Goal: Information Seeking & Learning: Learn about a topic

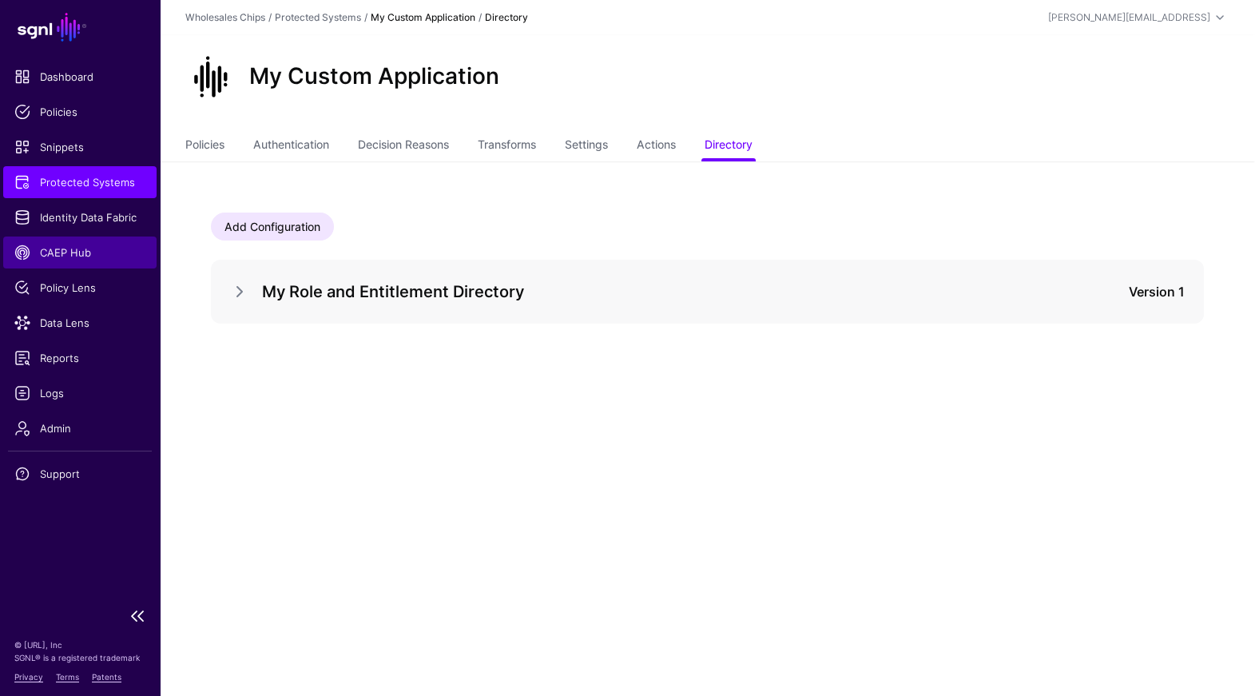
click at [76, 247] on span "CAEP Hub" at bounding box center [79, 253] width 131 height 16
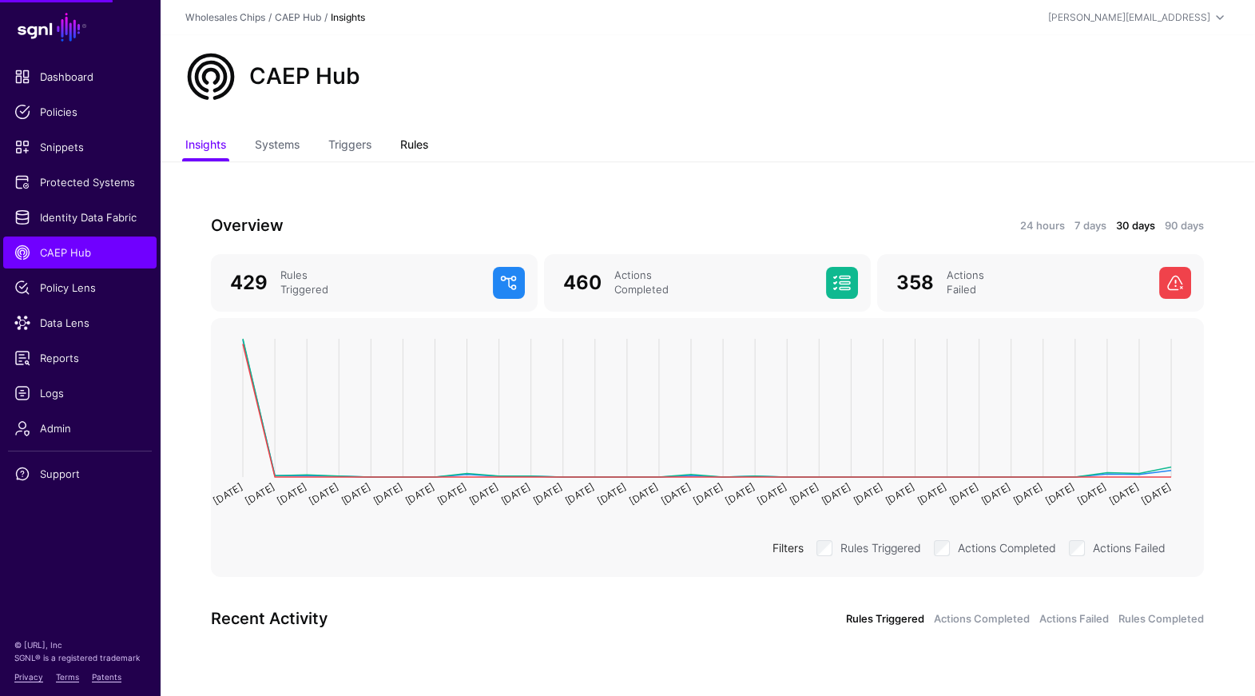
click at [418, 132] on link "Rules" at bounding box center [414, 146] width 28 height 30
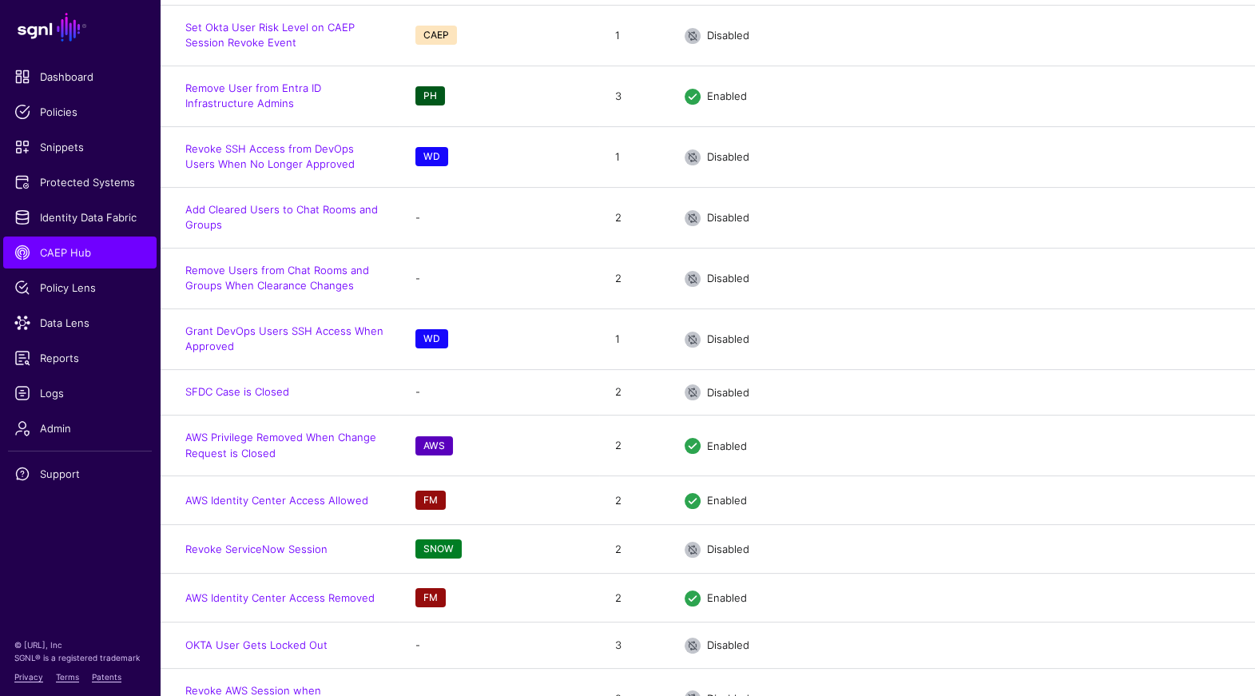
scroll to position [996, 0]
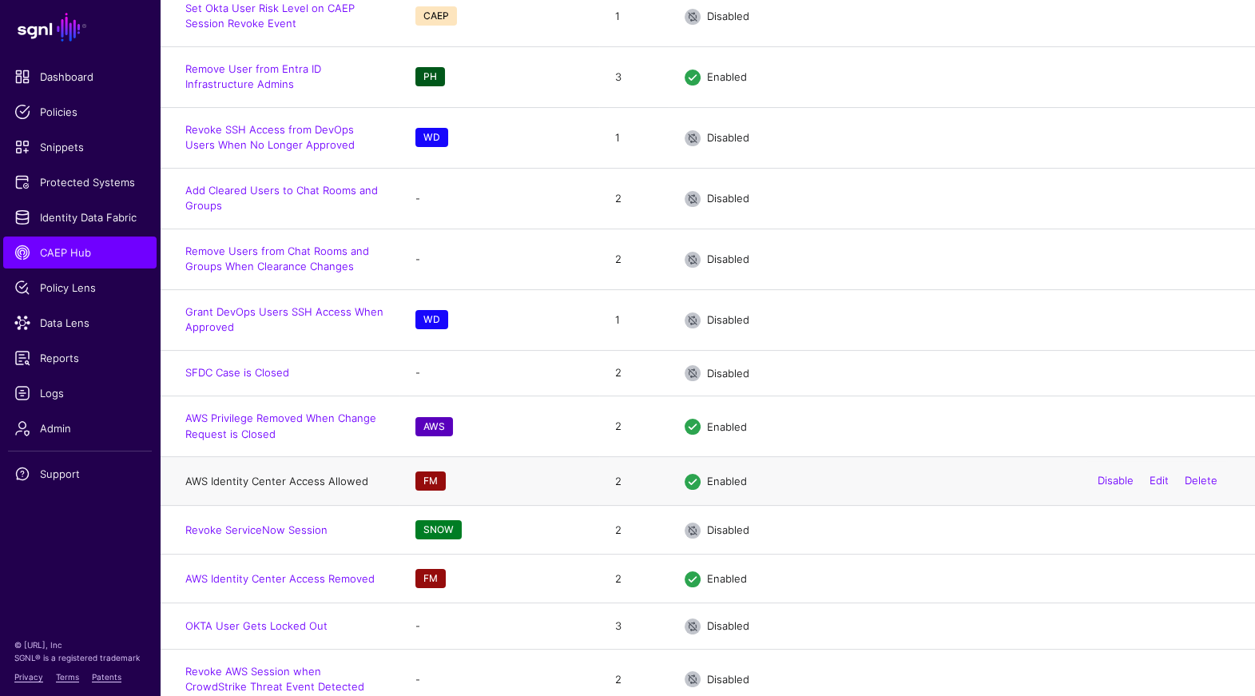
click at [327, 475] on link "AWS Identity Center Access Allowed" at bounding box center [276, 481] width 183 height 13
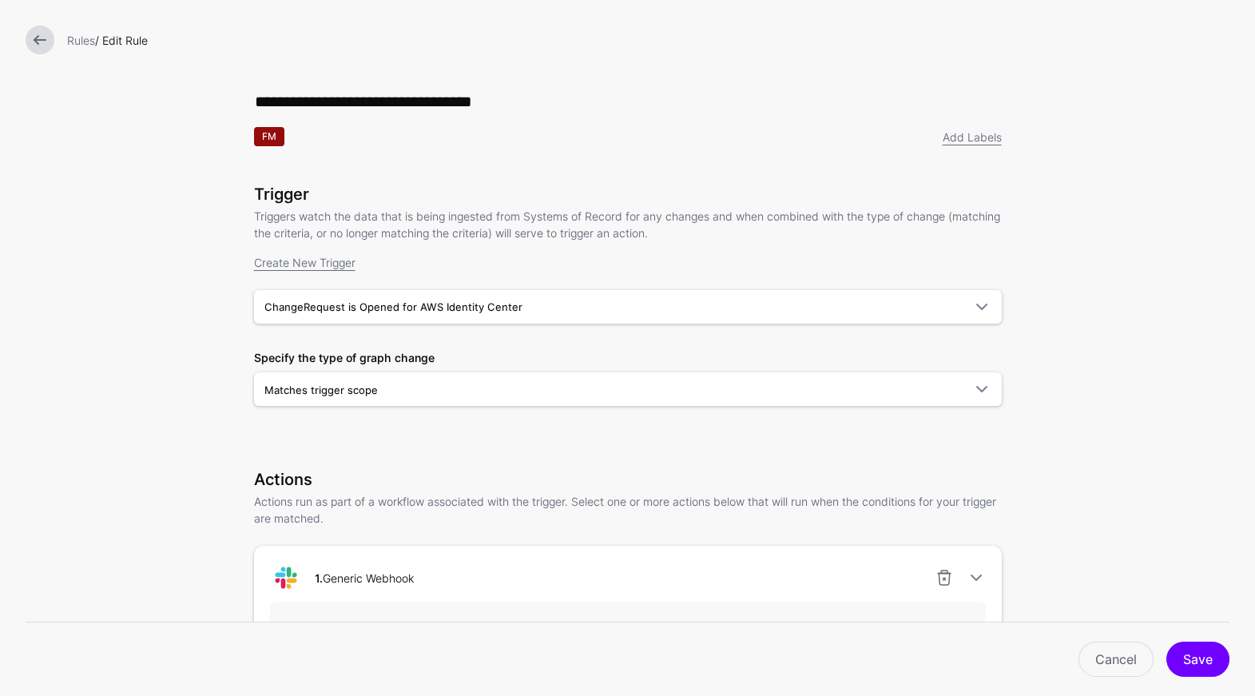
click at [36, 48] on link at bounding box center [40, 40] width 29 height 29
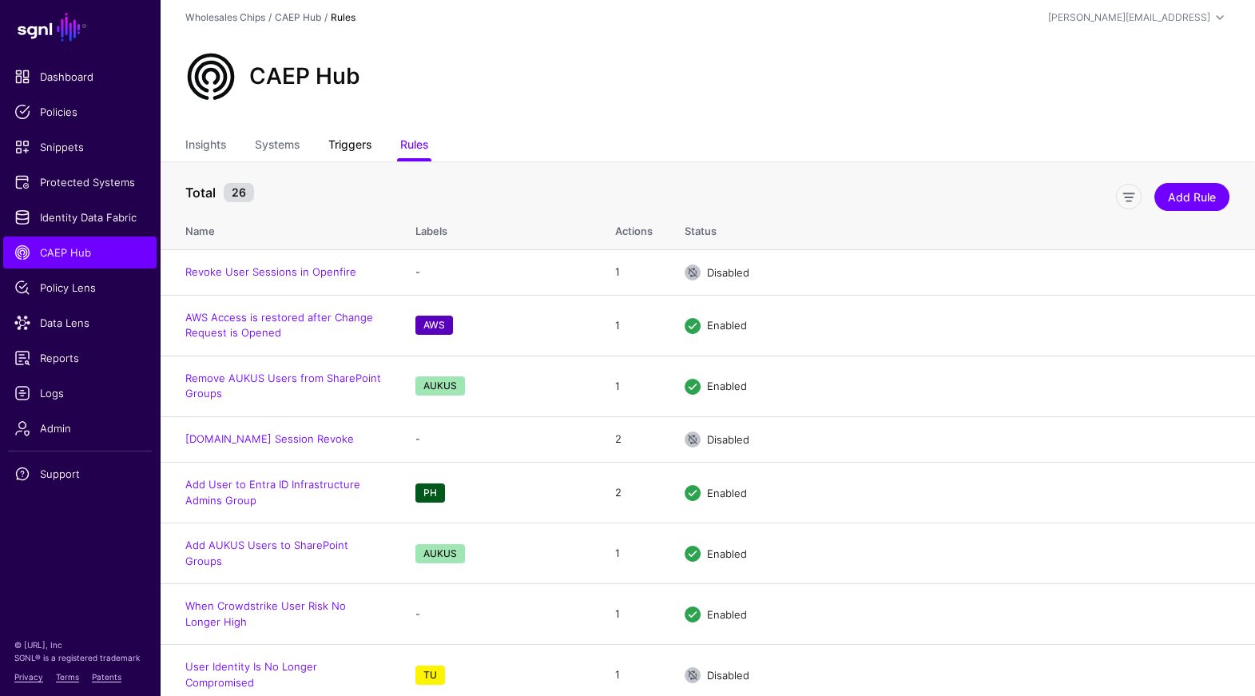
click at [364, 148] on link "Triggers" at bounding box center [349, 146] width 43 height 30
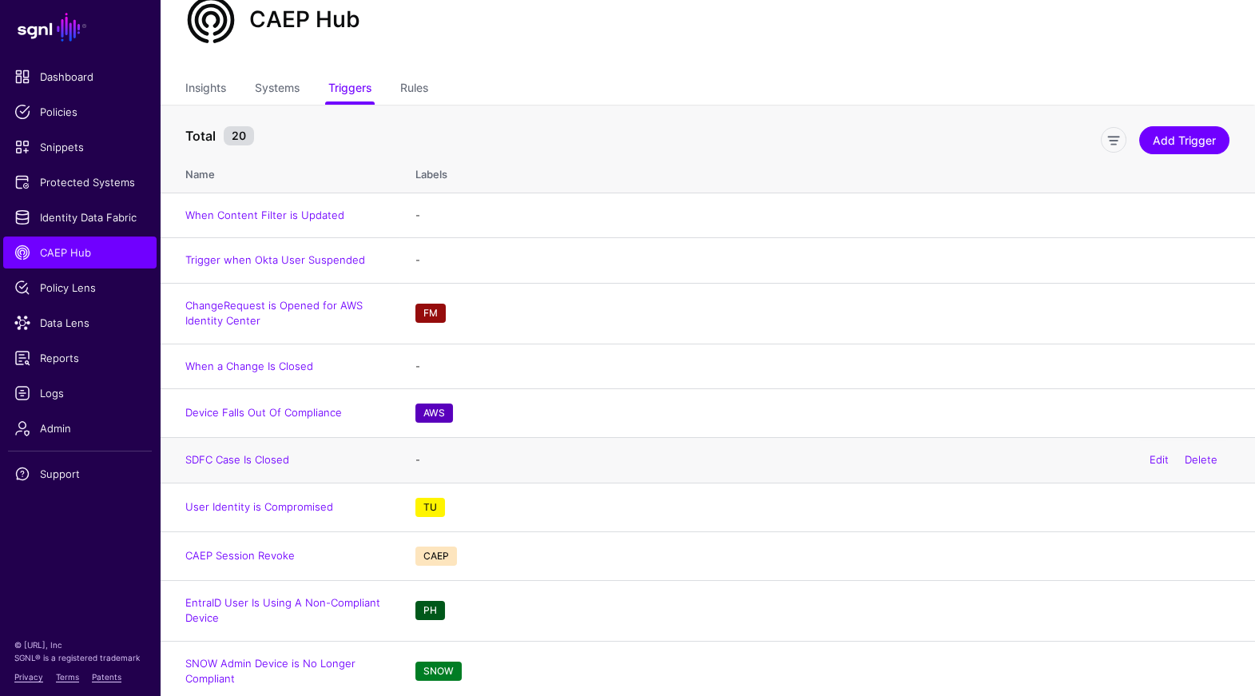
scroll to position [65, 0]
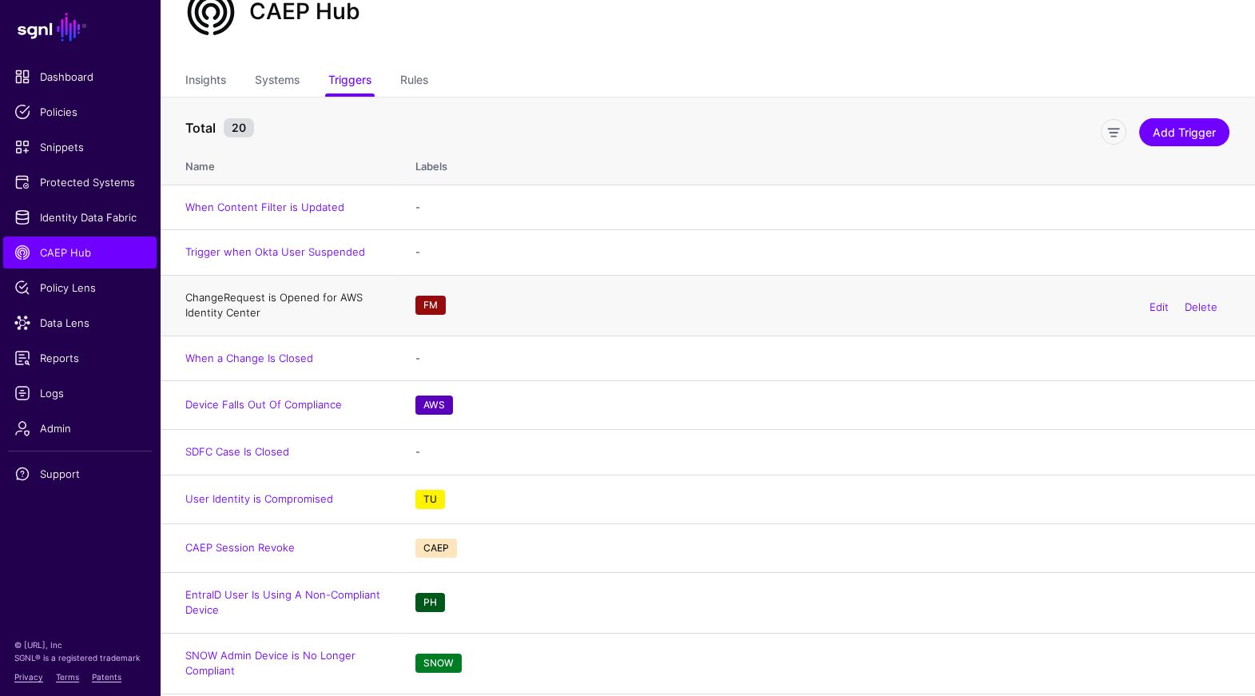
click at [298, 300] on link "ChangeRequest is Opened for AWS Identity Center" at bounding box center [273, 305] width 177 height 29
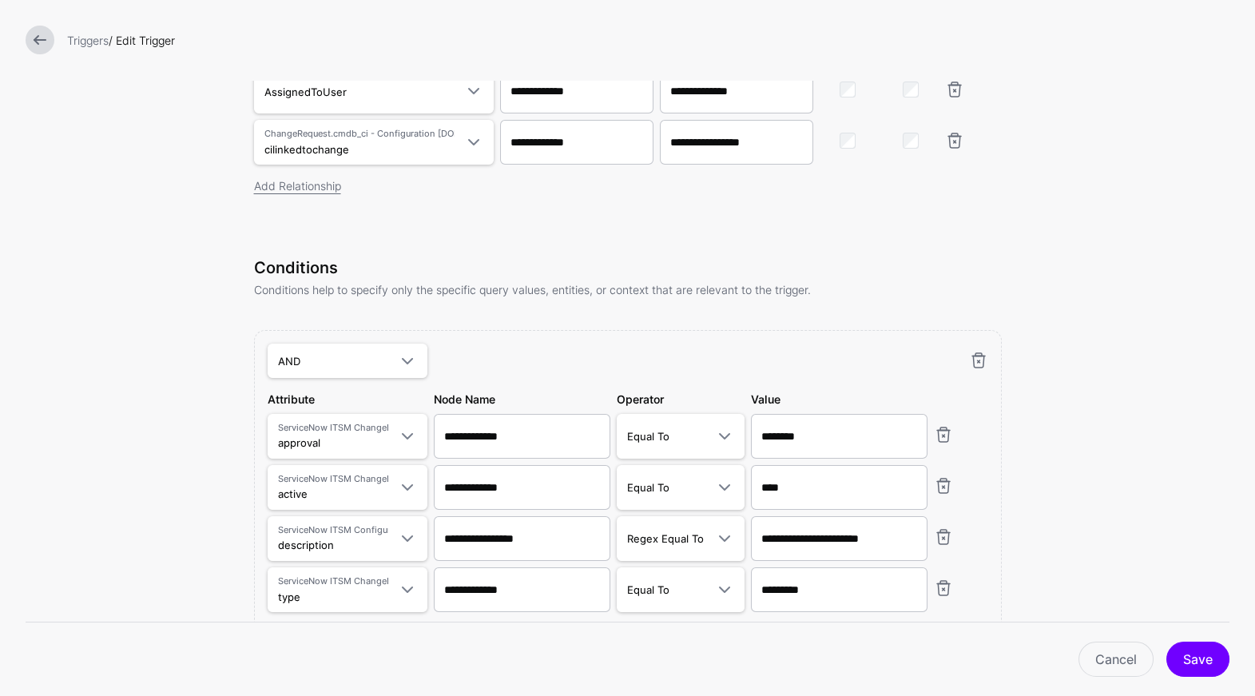
scroll to position [724, 0]
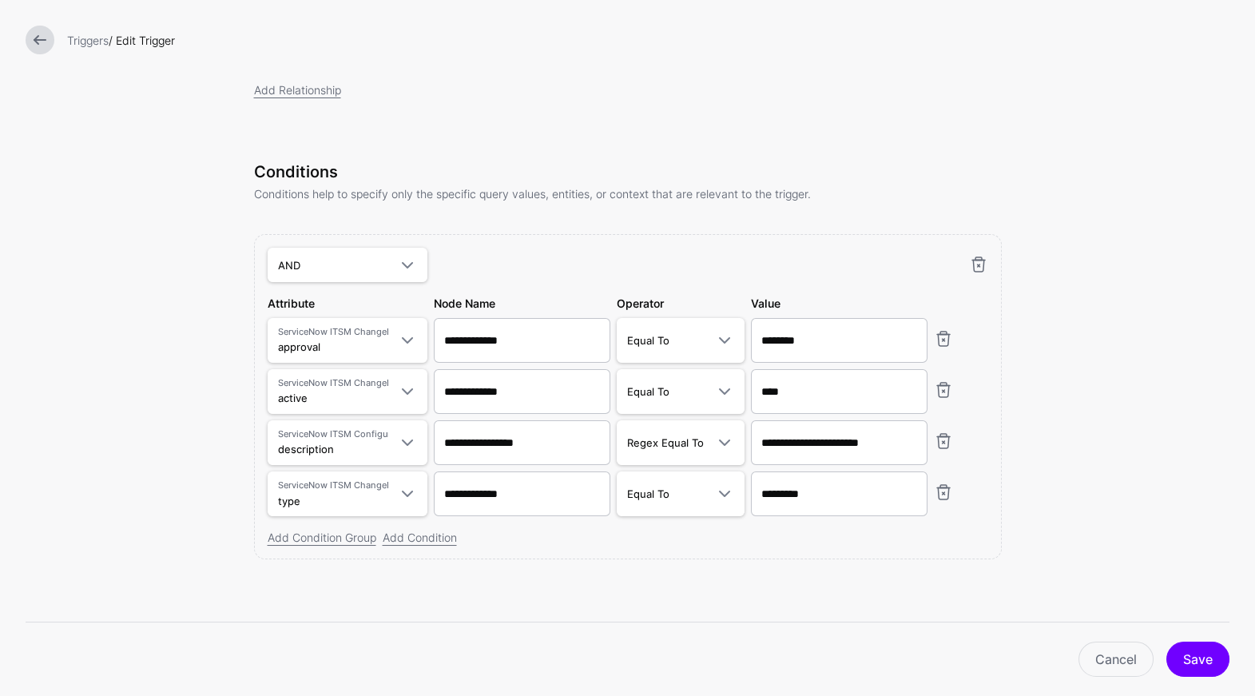
click at [45, 62] on div "Triggers / Edit Trigger" at bounding box center [627, 40] width 1255 height 80
click at [39, 45] on link at bounding box center [40, 40] width 29 height 29
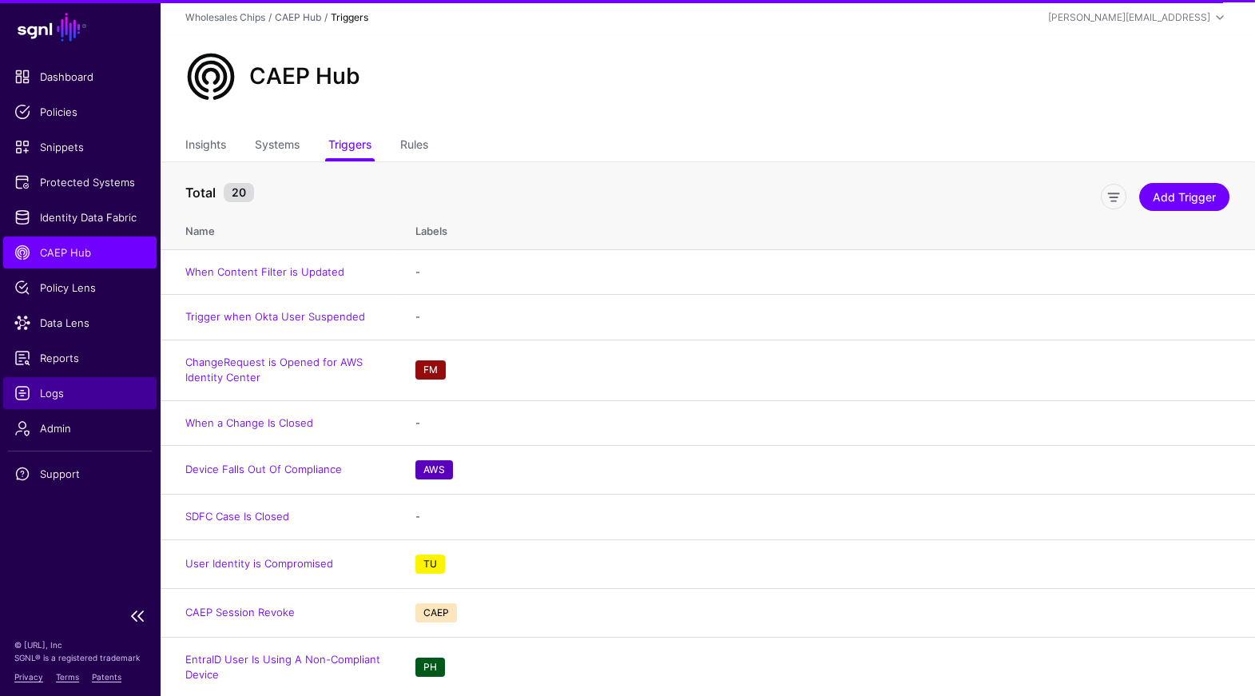
click at [59, 398] on span "Logs" at bounding box center [79, 393] width 131 height 16
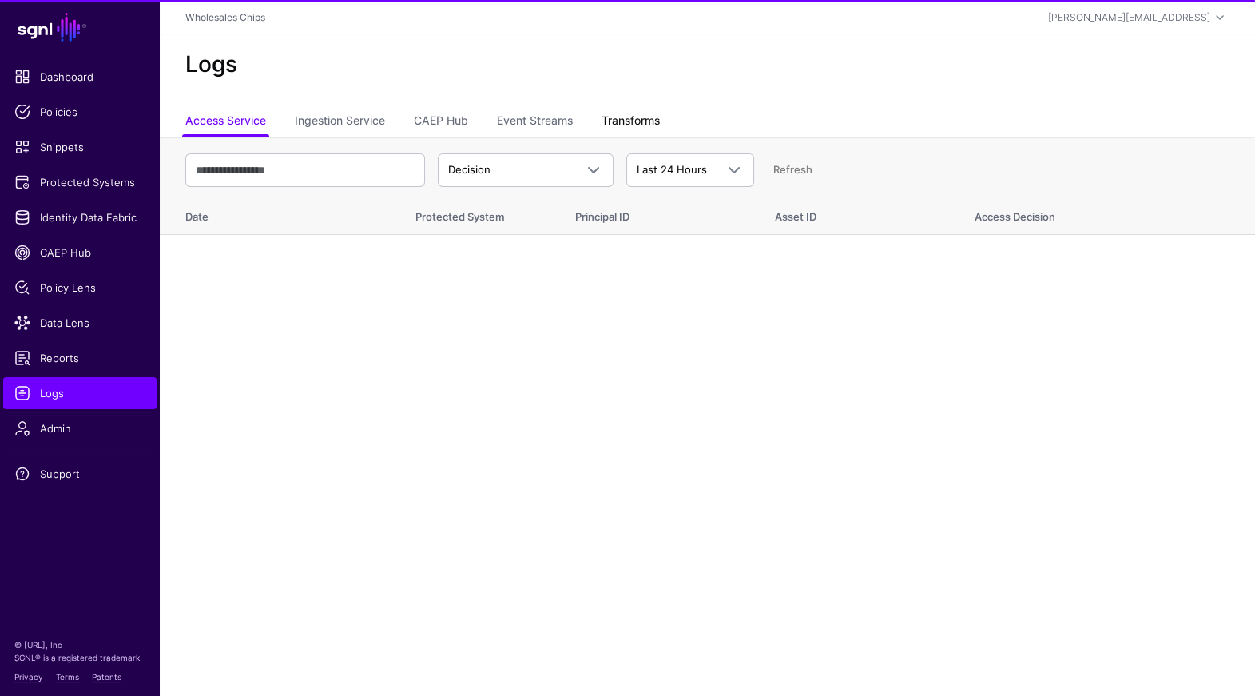
click at [658, 120] on link "Transforms" at bounding box center [631, 122] width 58 height 30
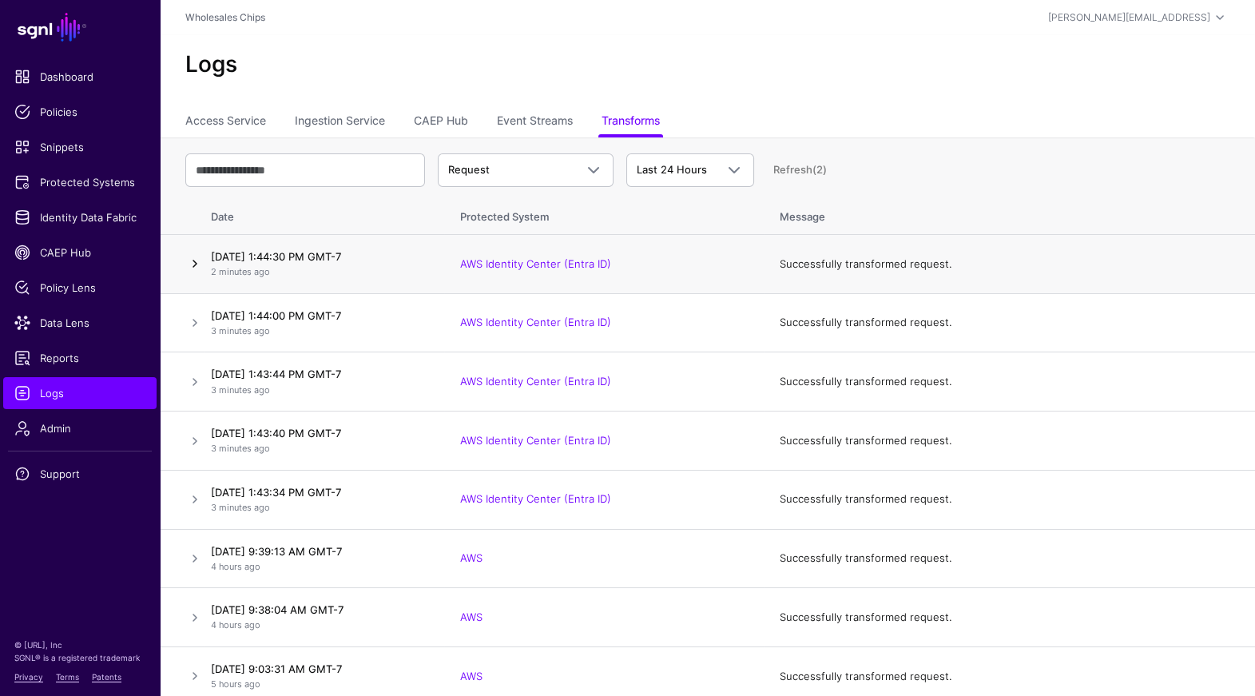
click at [196, 261] on link at bounding box center [194, 263] width 19 height 19
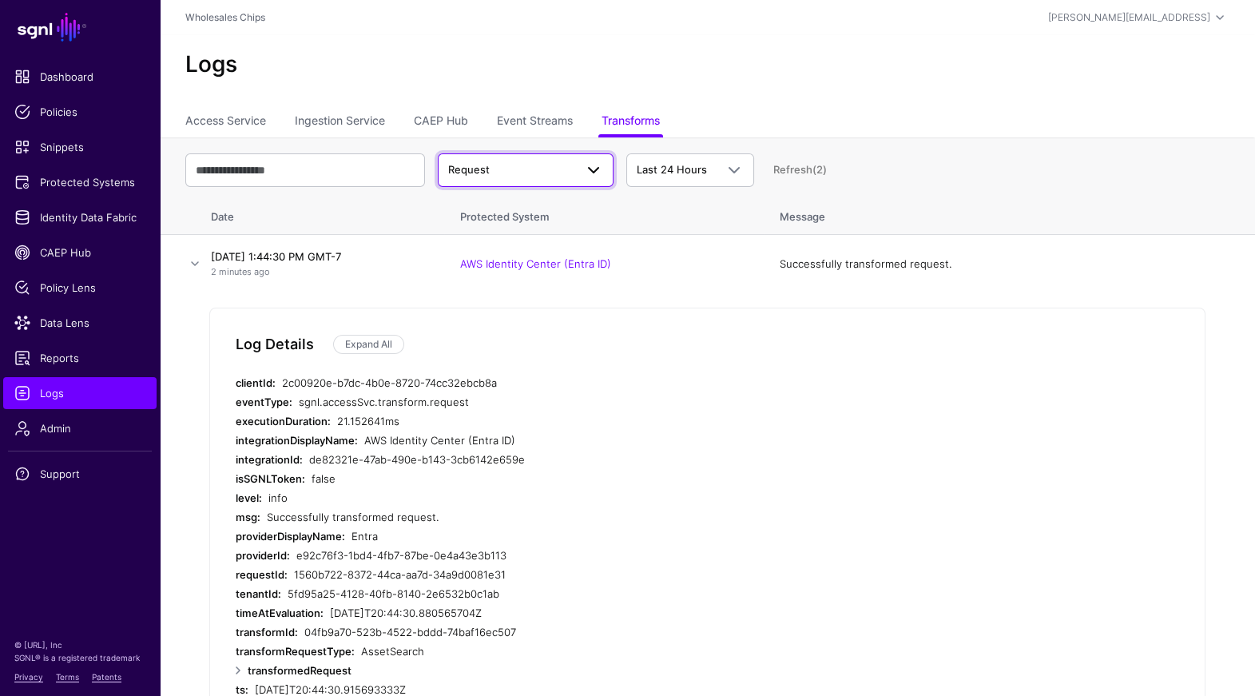
click at [527, 182] on link "Request" at bounding box center [526, 170] width 176 height 34
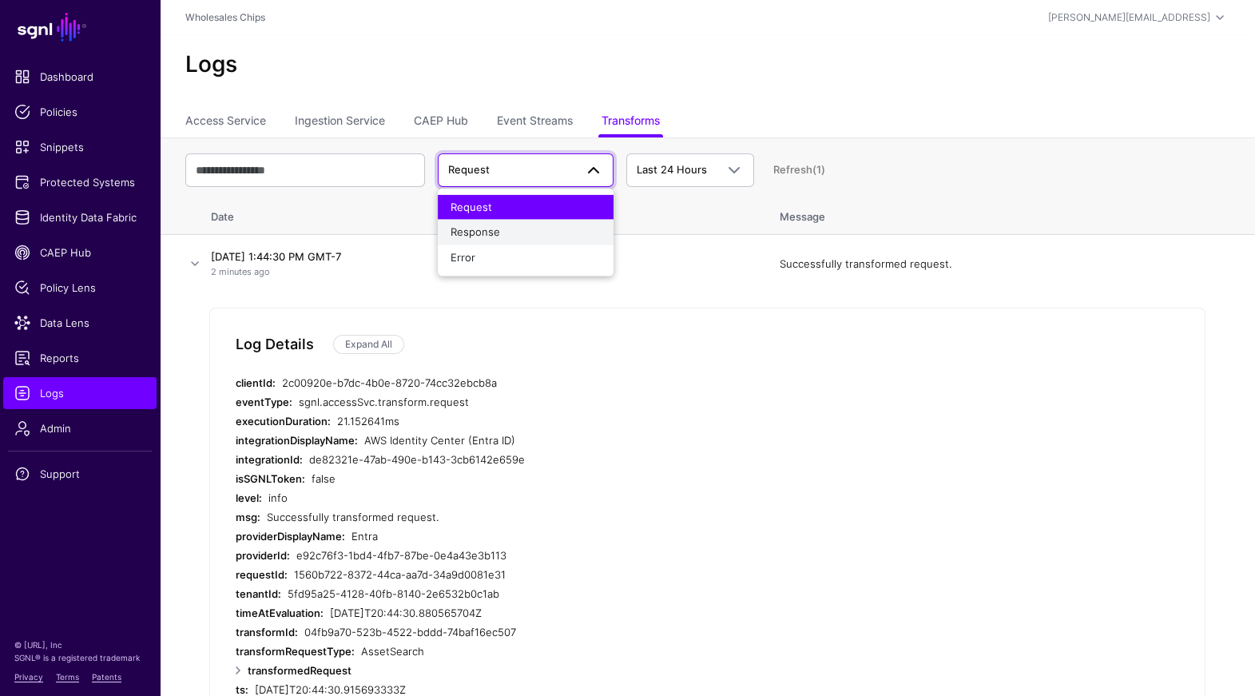
click at [503, 225] on div "Response" at bounding box center [526, 233] width 150 height 16
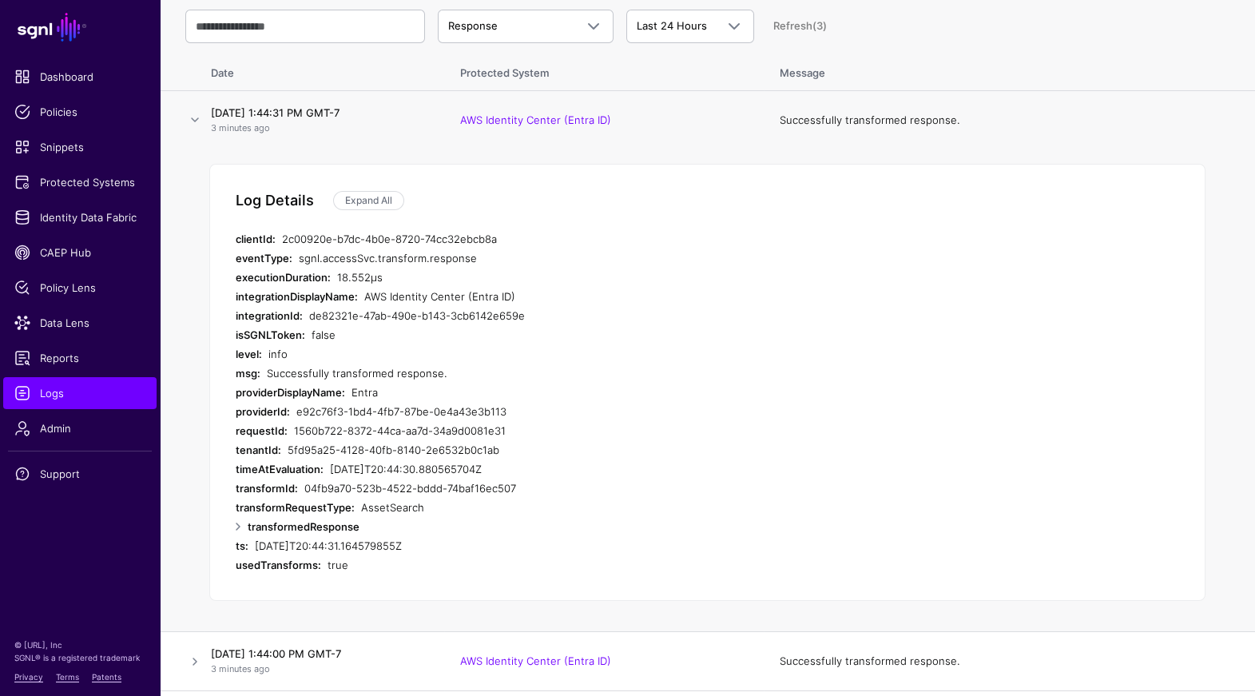
scroll to position [151, 0]
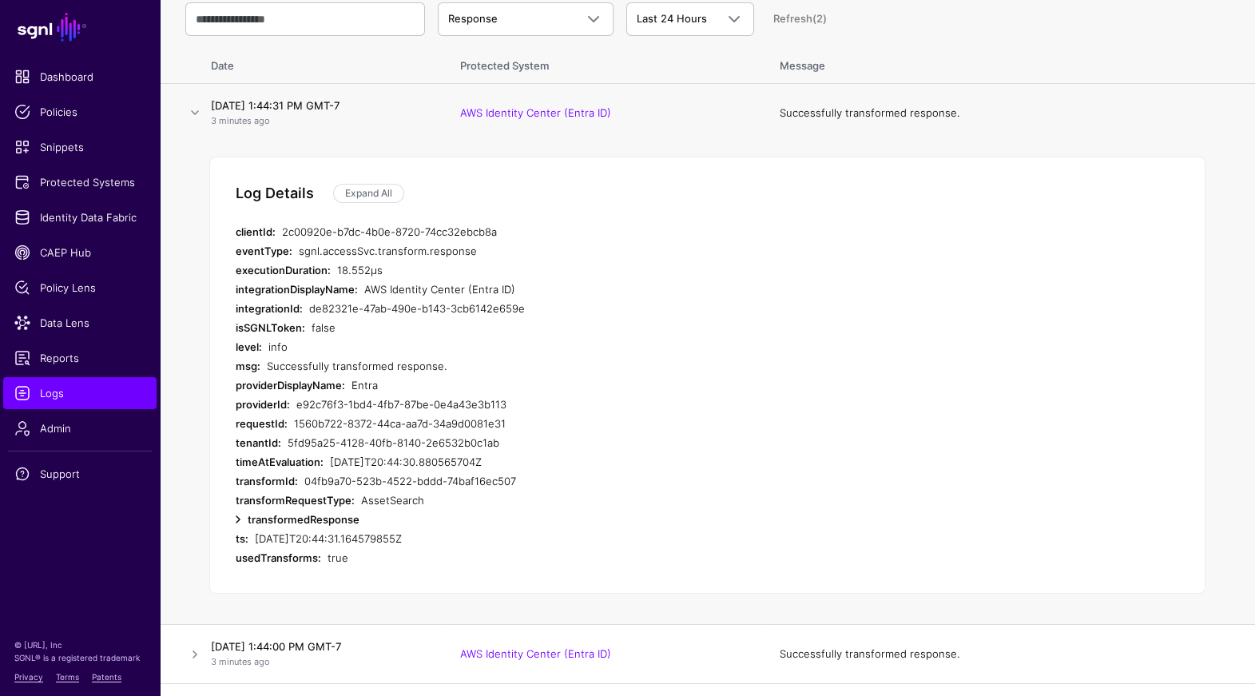
click at [240, 512] on link at bounding box center [238, 519] width 19 height 19
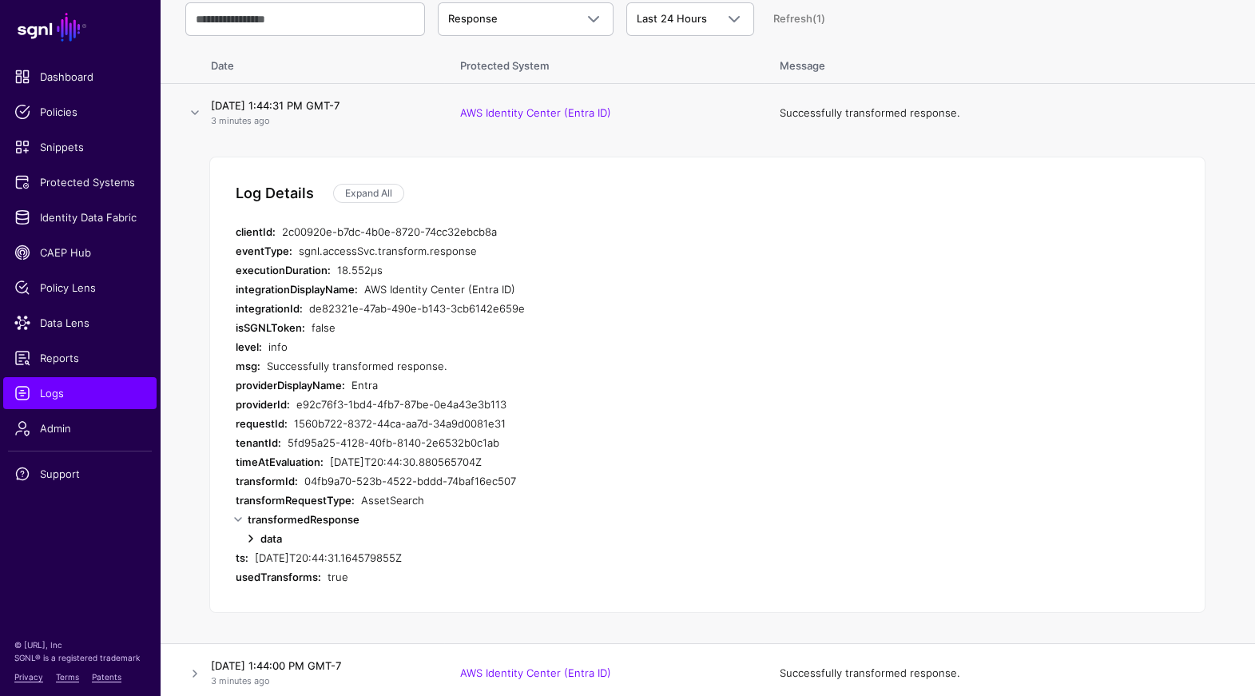
click at [251, 535] on link at bounding box center [250, 538] width 19 height 19
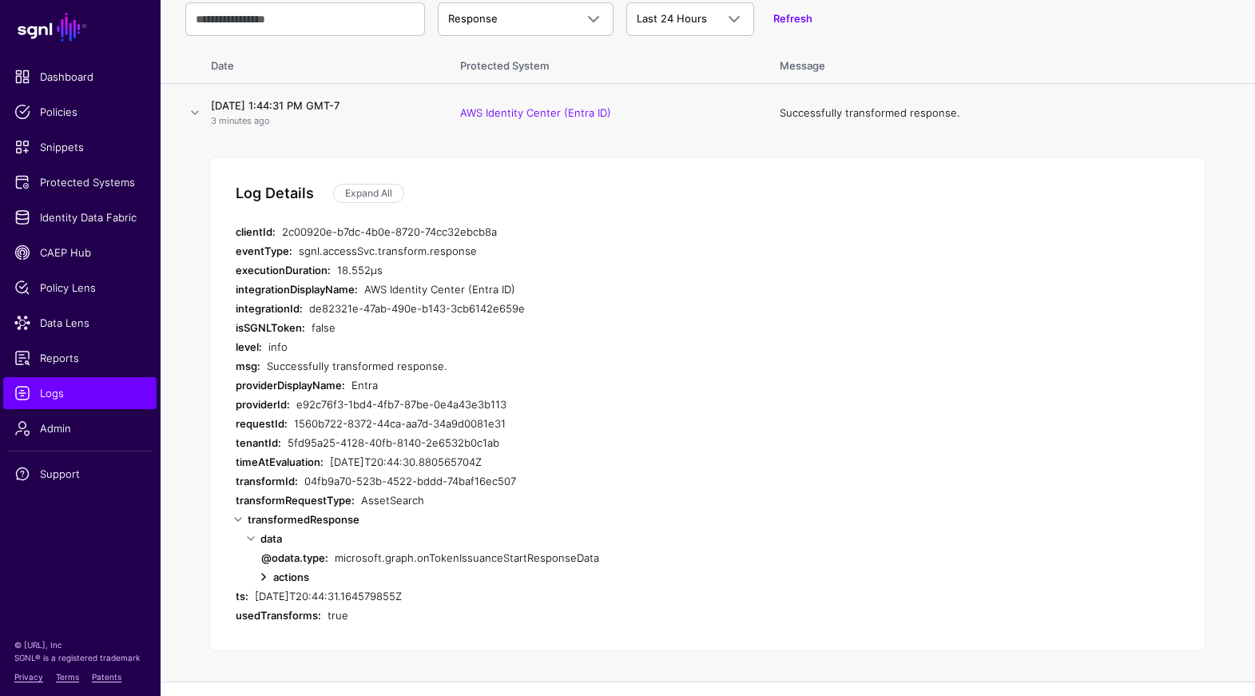
click at [263, 576] on link at bounding box center [263, 576] width 19 height 19
click at [79, 321] on span "Data Lens" at bounding box center [79, 323] width 131 height 16
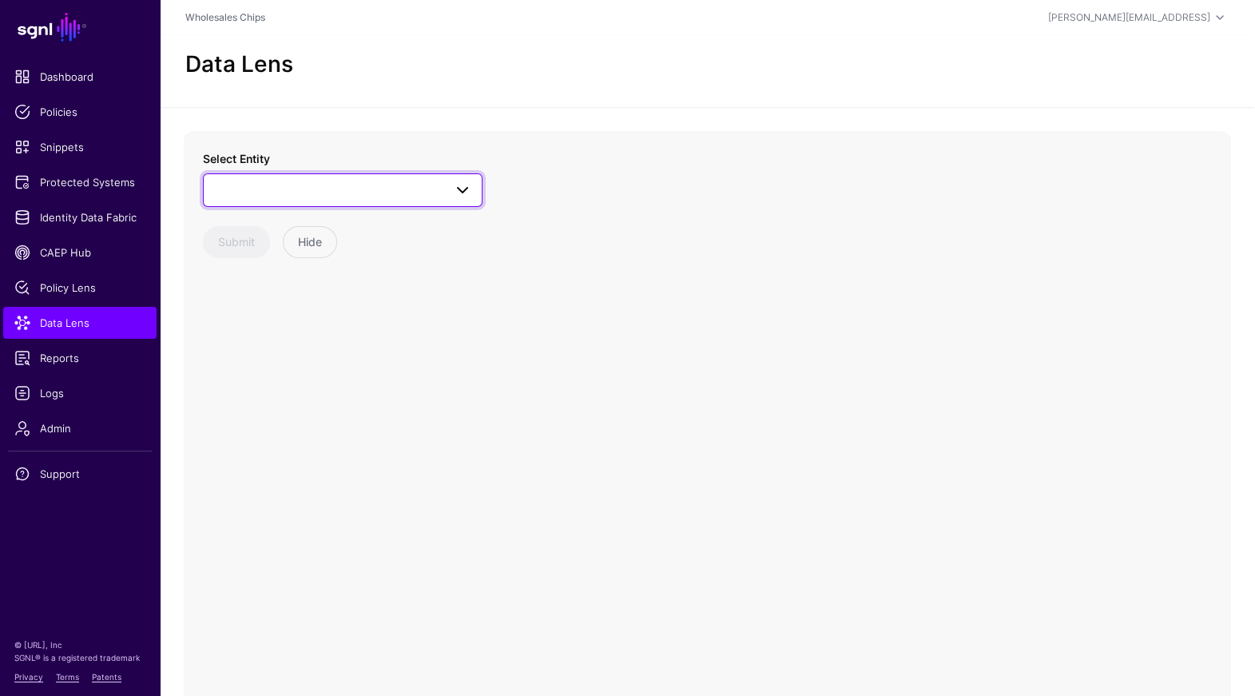
click at [451, 204] on link at bounding box center [343, 190] width 280 height 34
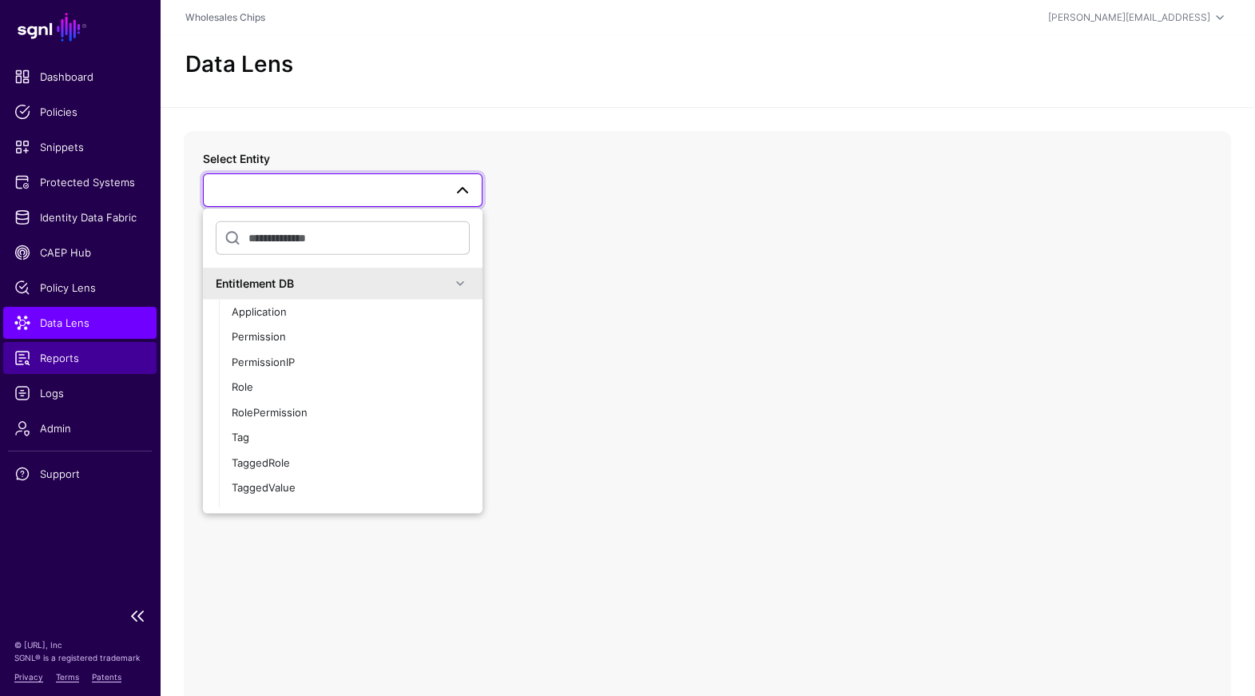
click at [70, 353] on span "Reports" at bounding box center [79, 358] width 131 height 16
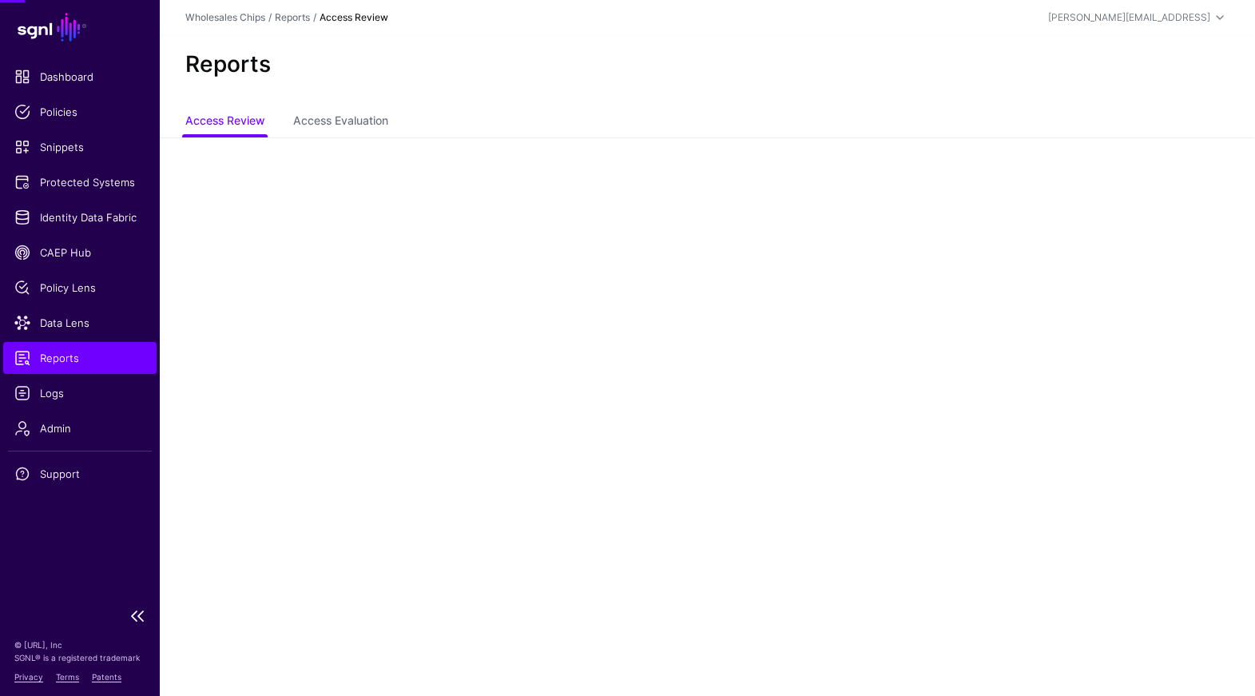
click at [78, 270] on ul "Dashboard Policies Snippets Protected Systems Identity Data Fabric CAEP Hub Pol…" at bounding box center [80, 330] width 160 height 538
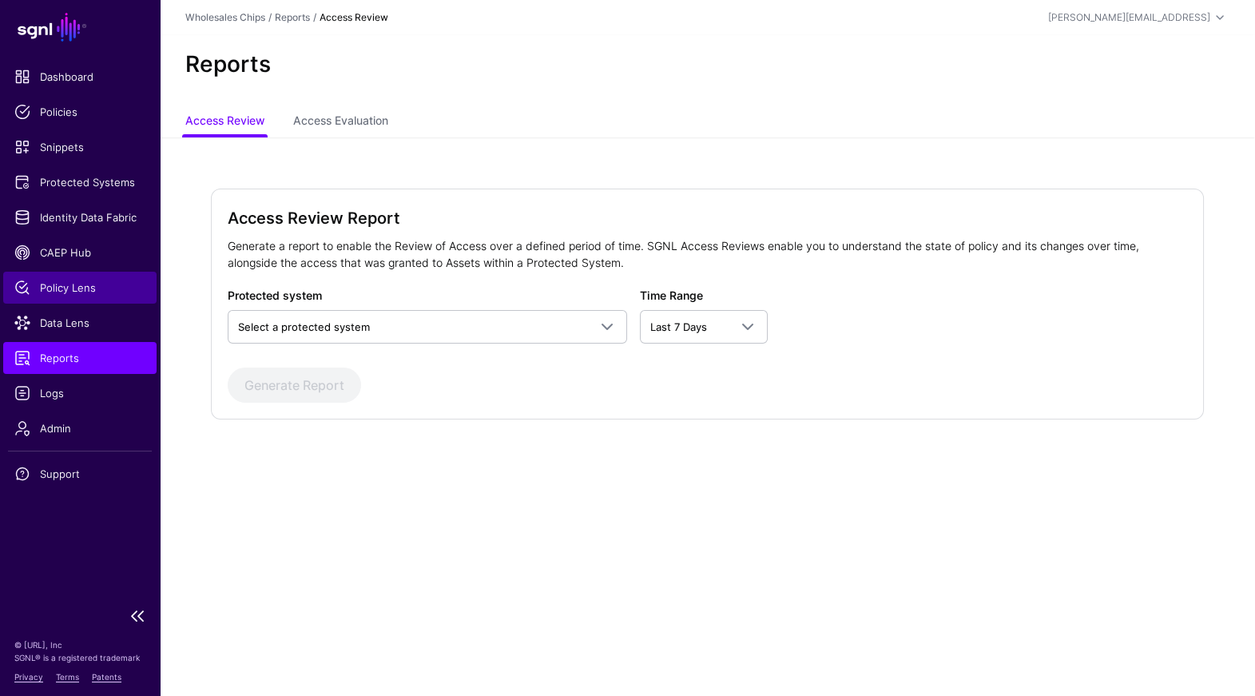
click at [81, 291] on span "Policy Lens" at bounding box center [79, 288] width 131 height 16
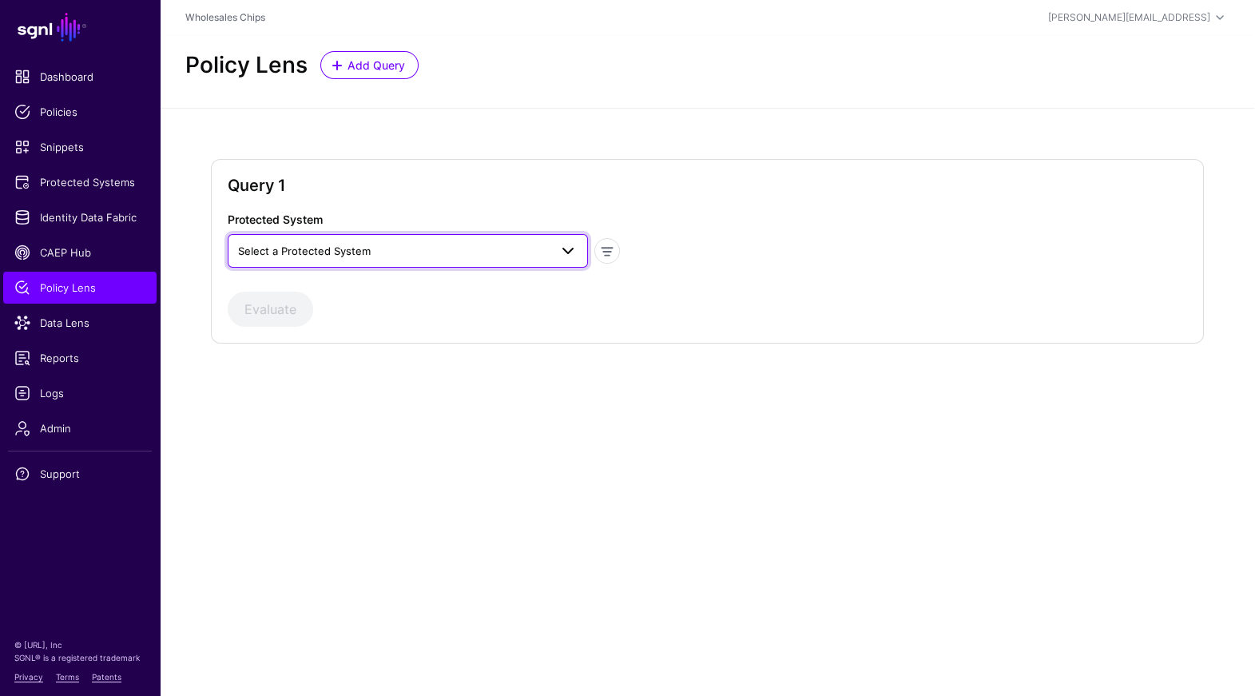
click at [464, 243] on span "Select a Protected System" at bounding box center [393, 251] width 311 height 18
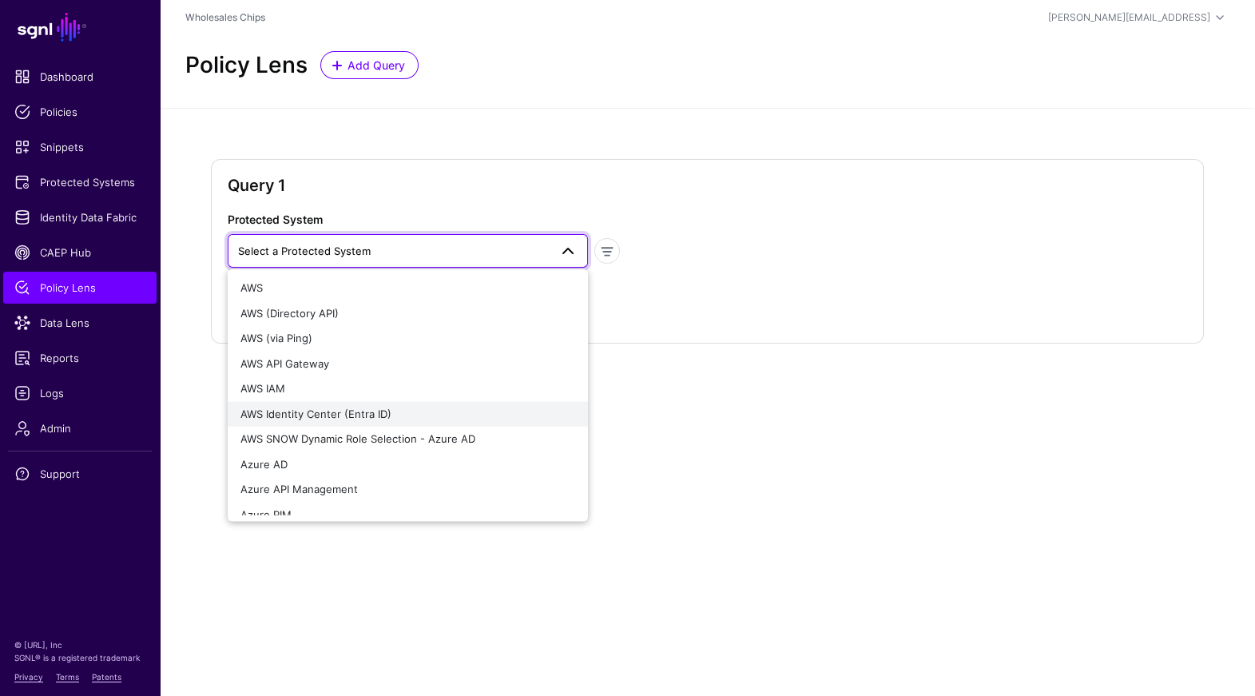
click at [406, 416] on div "AWS Identity Center (Entra ID)" at bounding box center [408, 414] width 335 height 16
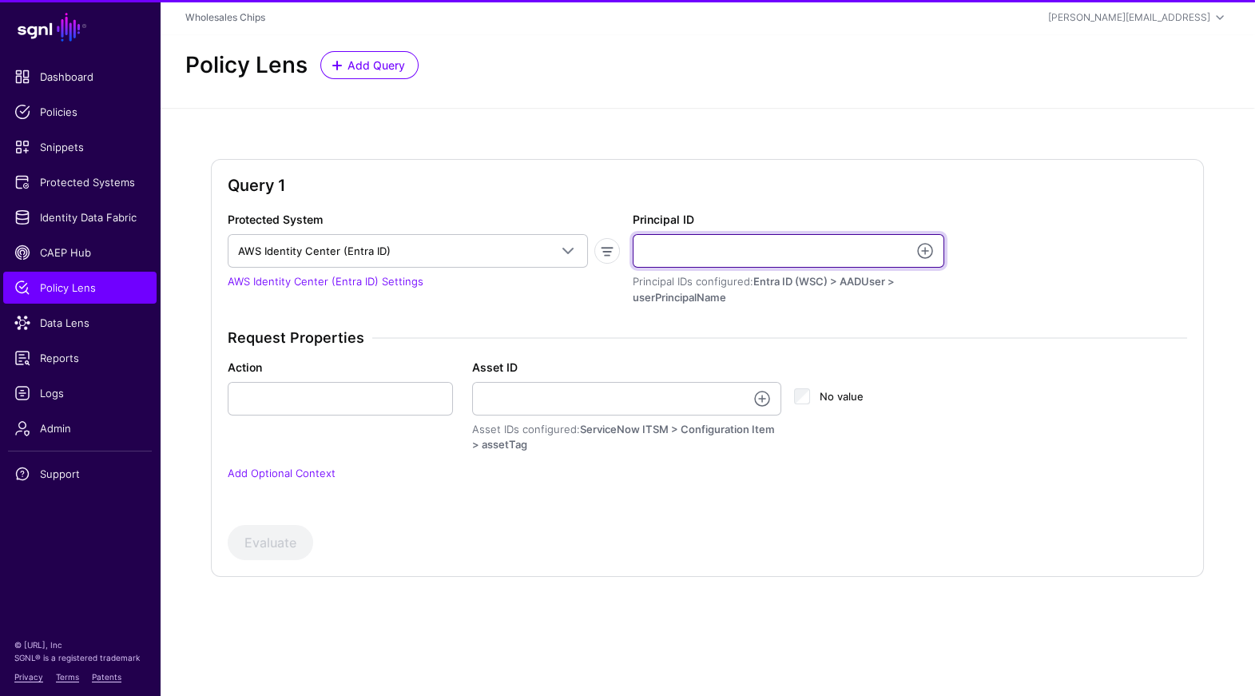
click at [758, 245] on input "Principal ID" at bounding box center [789, 251] width 312 height 34
type input "**********"
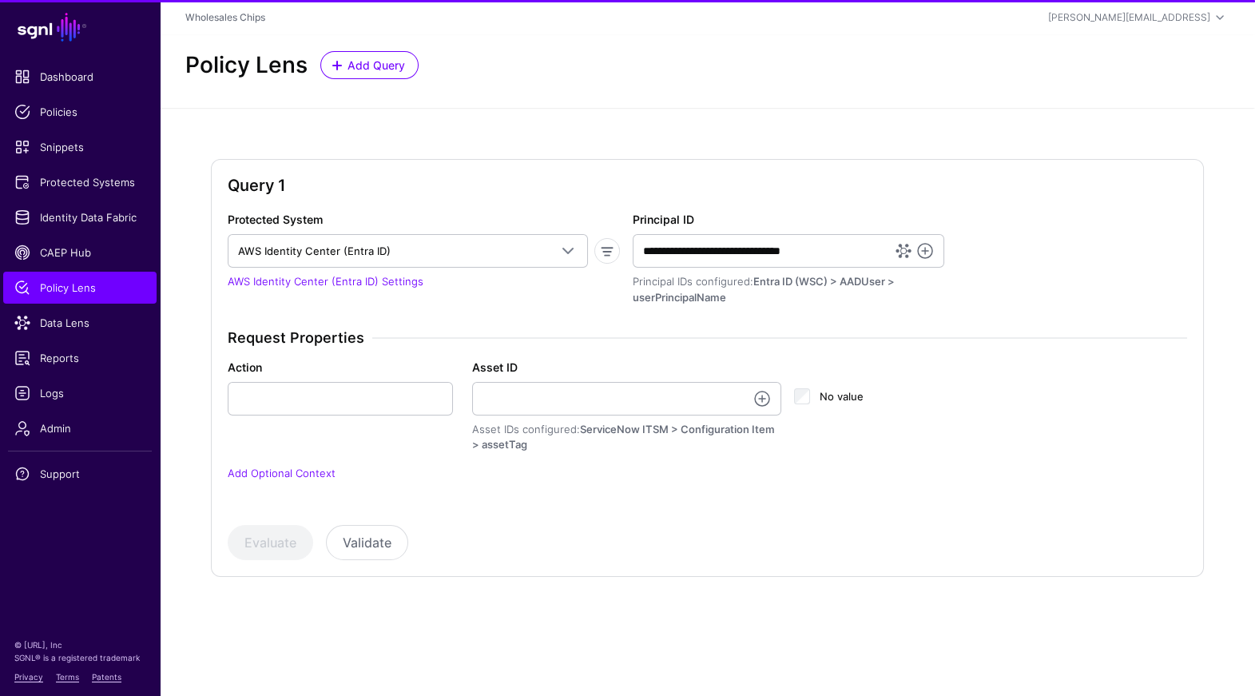
click at [351, 471] on p "Add Optional Context" at bounding box center [708, 474] width 960 height 16
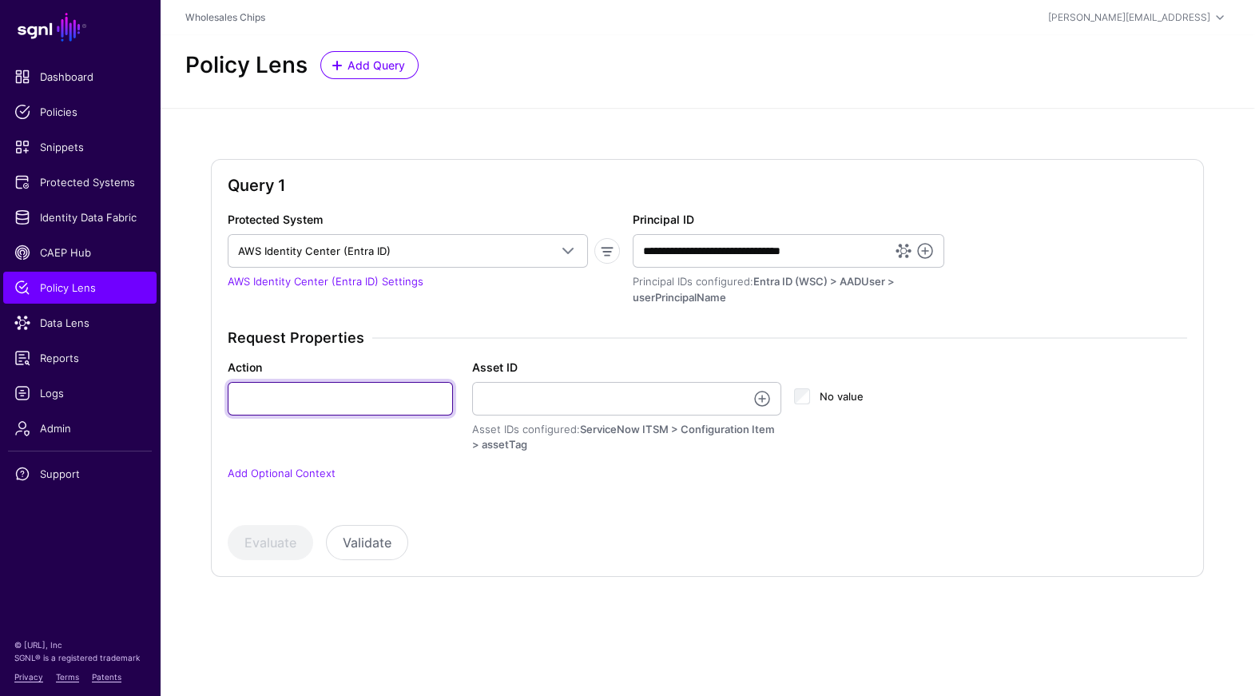
click at [344, 391] on input "Action" at bounding box center [340, 399] width 225 height 34
type input "**********"
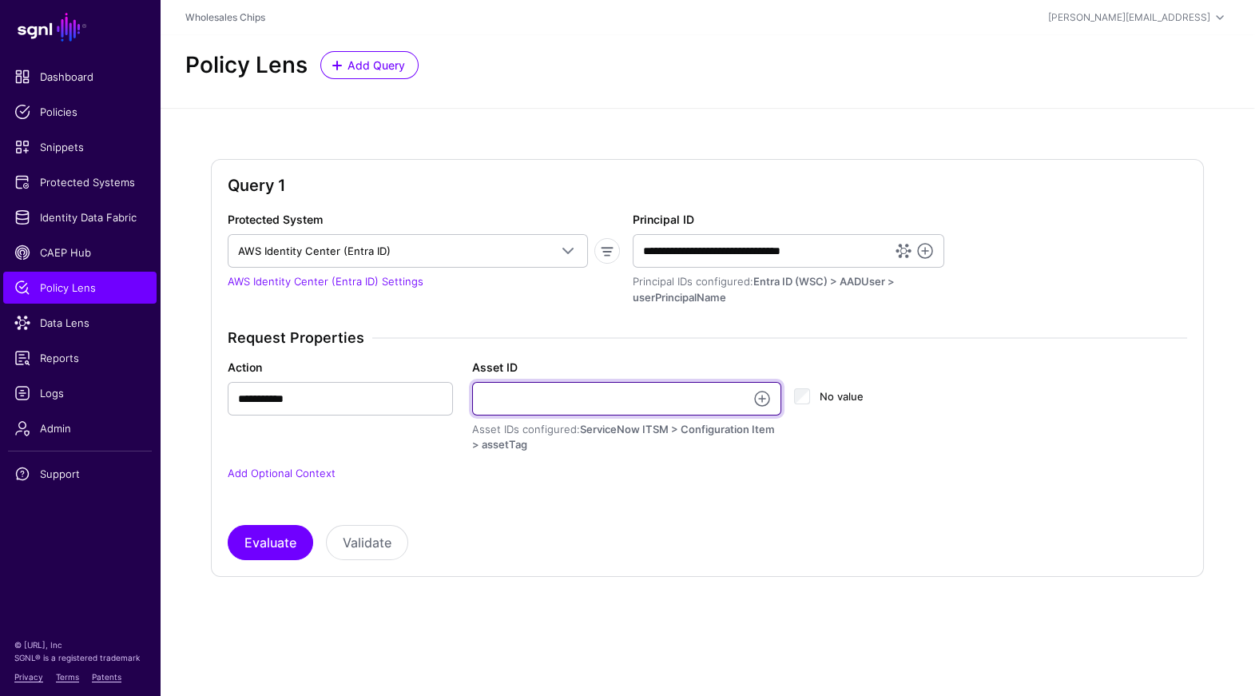
paste input "**********"
type input "**********"
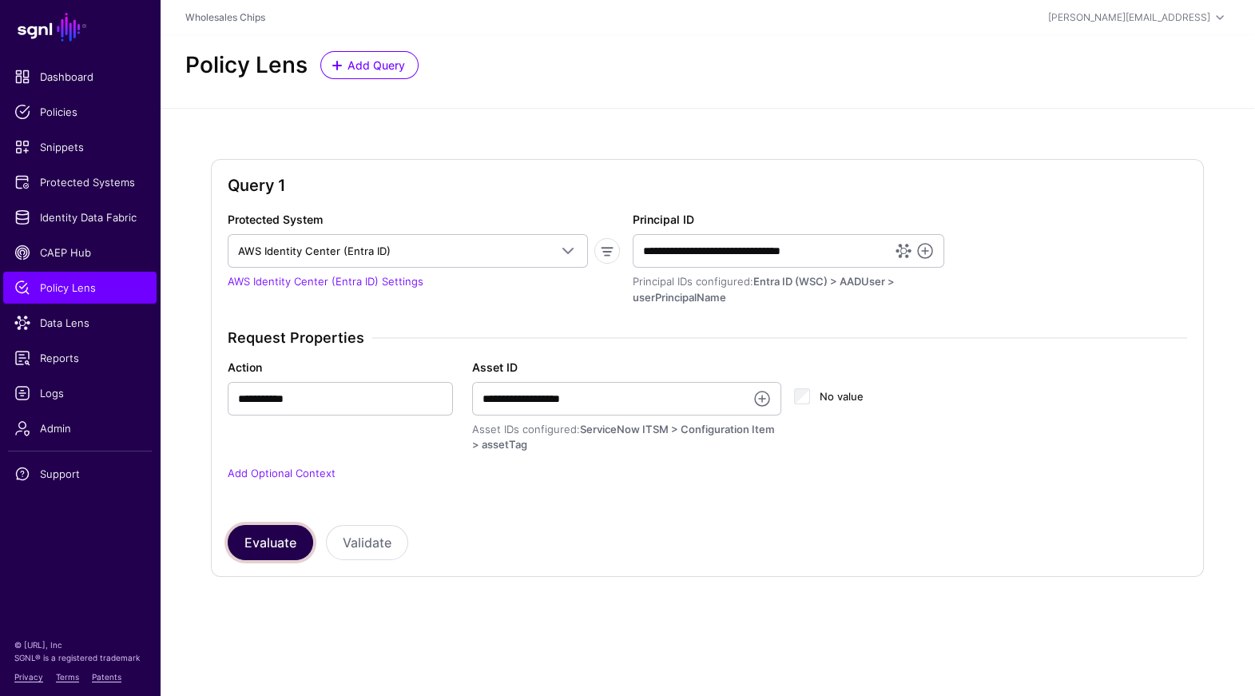
click at [280, 549] on button "Evaluate" at bounding box center [271, 542] width 86 height 35
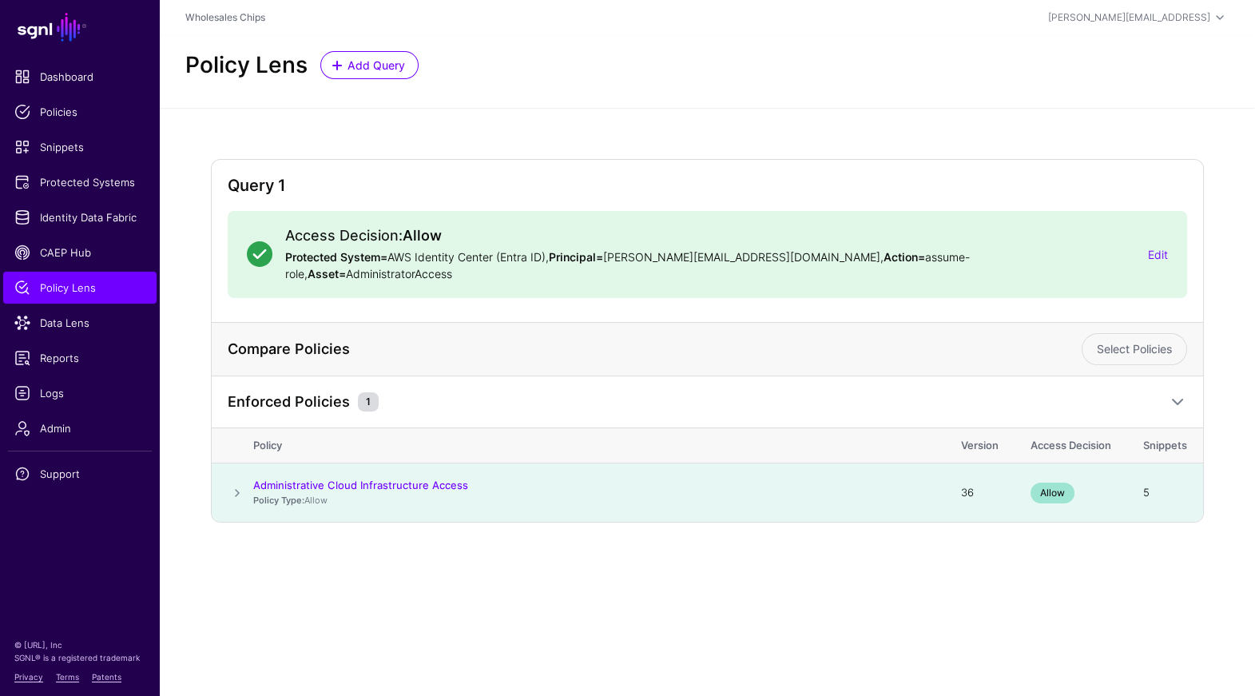
click at [235, 483] on span at bounding box center [237, 492] width 19 height 19
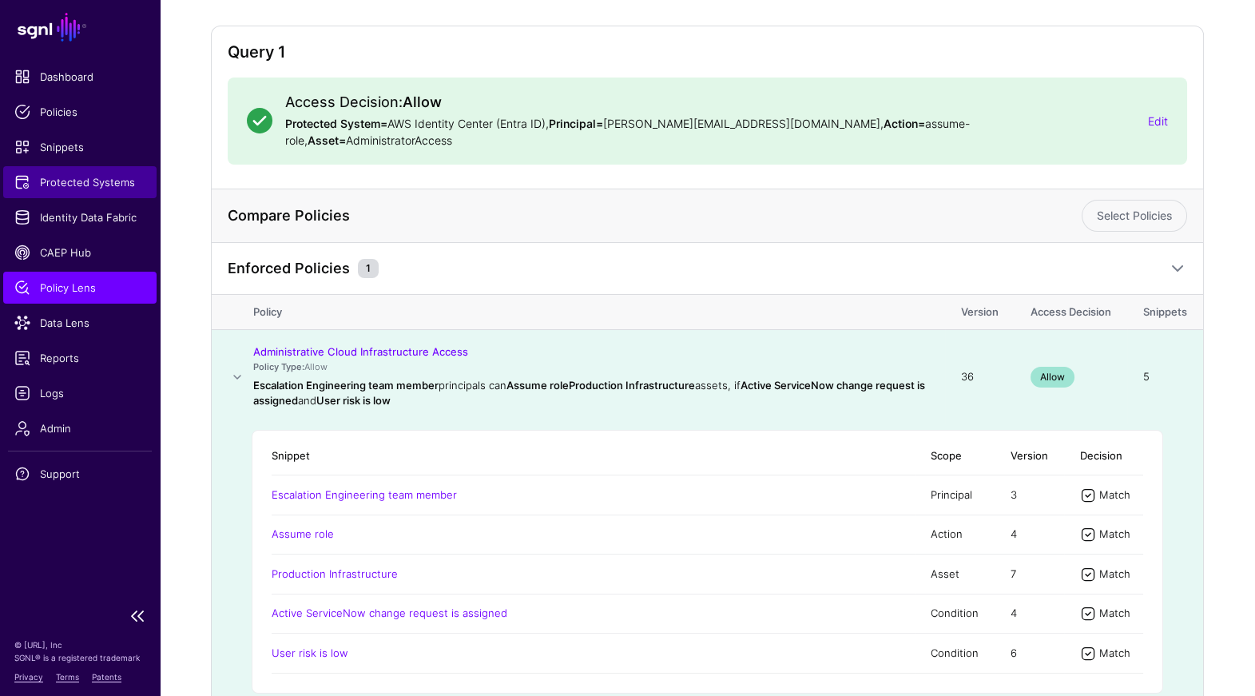
scroll to position [123, 0]
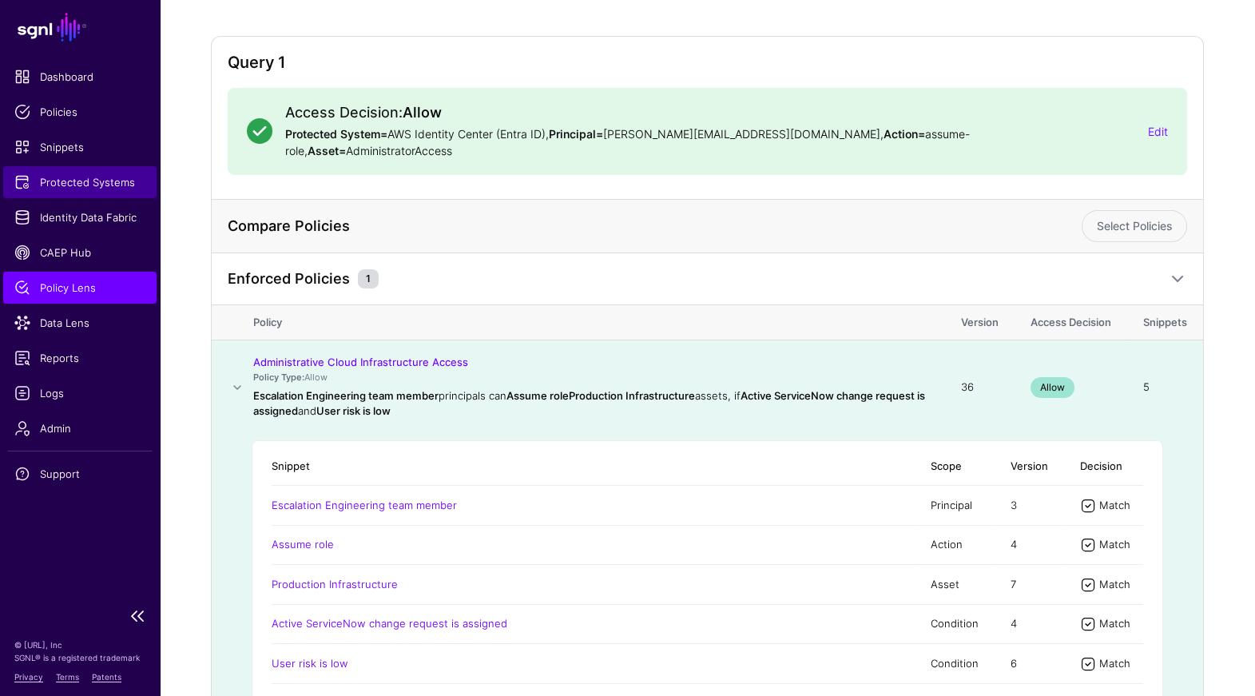
click at [110, 194] on link "Protected Systems" at bounding box center [79, 182] width 153 height 32
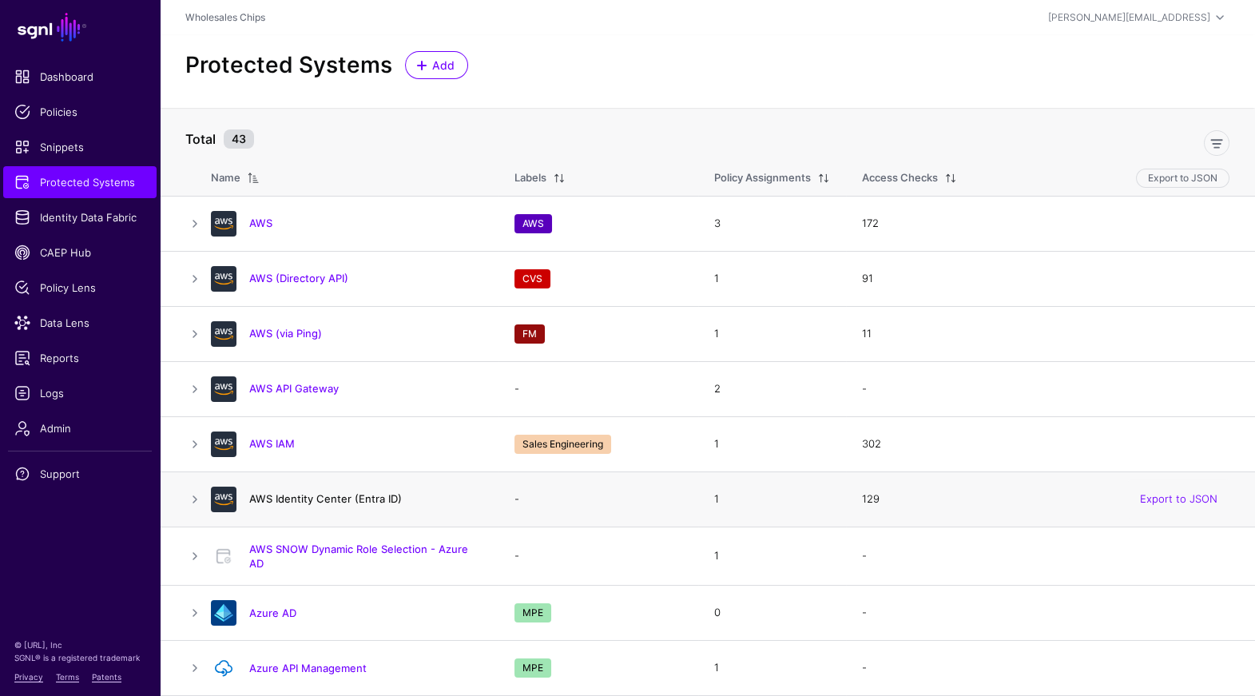
click at [332, 495] on link "AWS Identity Center (Entra ID)" at bounding box center [325, 498] width 153 height 13
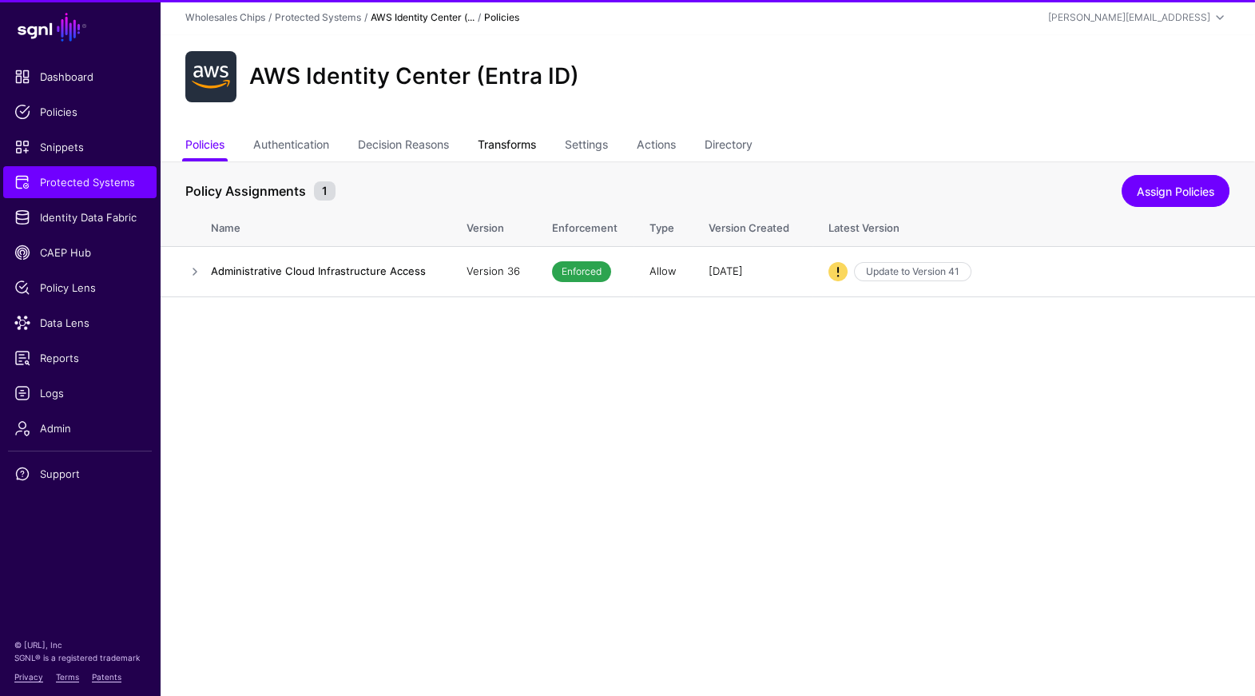
click at [520, 145] on link "Transforms" at bounding box center [507, 146] width 58 height 30
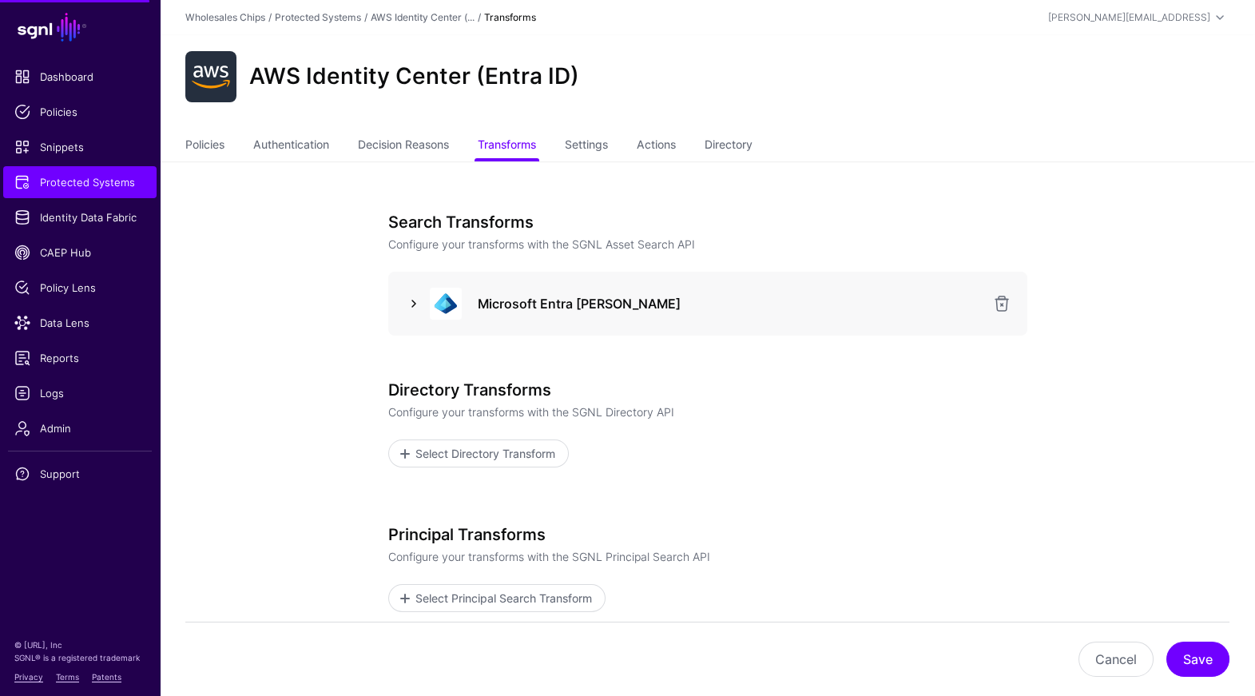
click at [412, 304] on link at bounding box center [413, 303] width 19 height 19
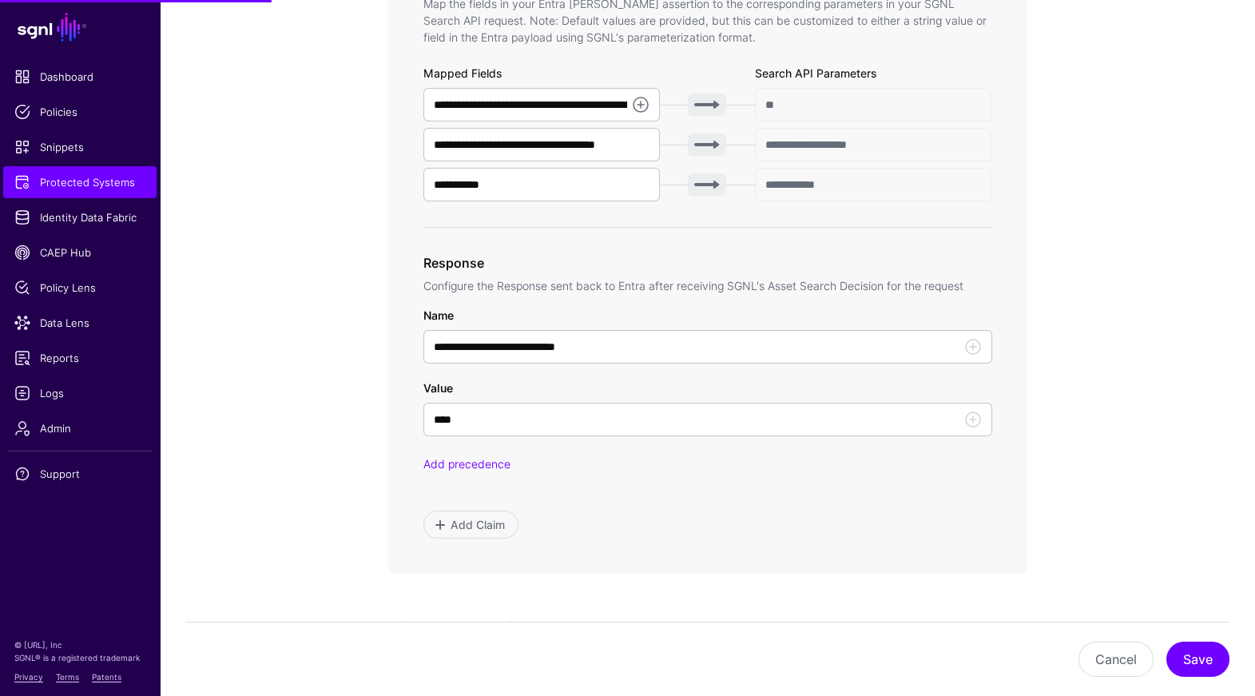
scroll to position [604, 0]
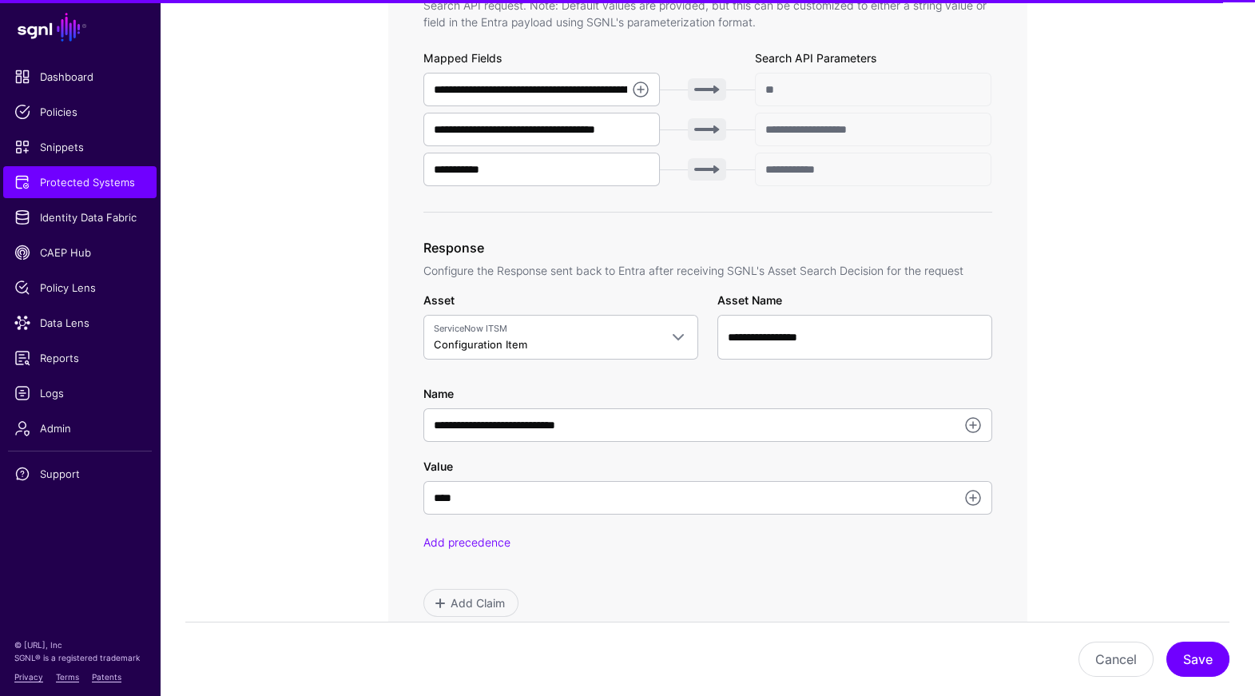
click at [617, 331] on span "ServiceNow ITSM" at bounding box center [546, 329] width 225 height 14
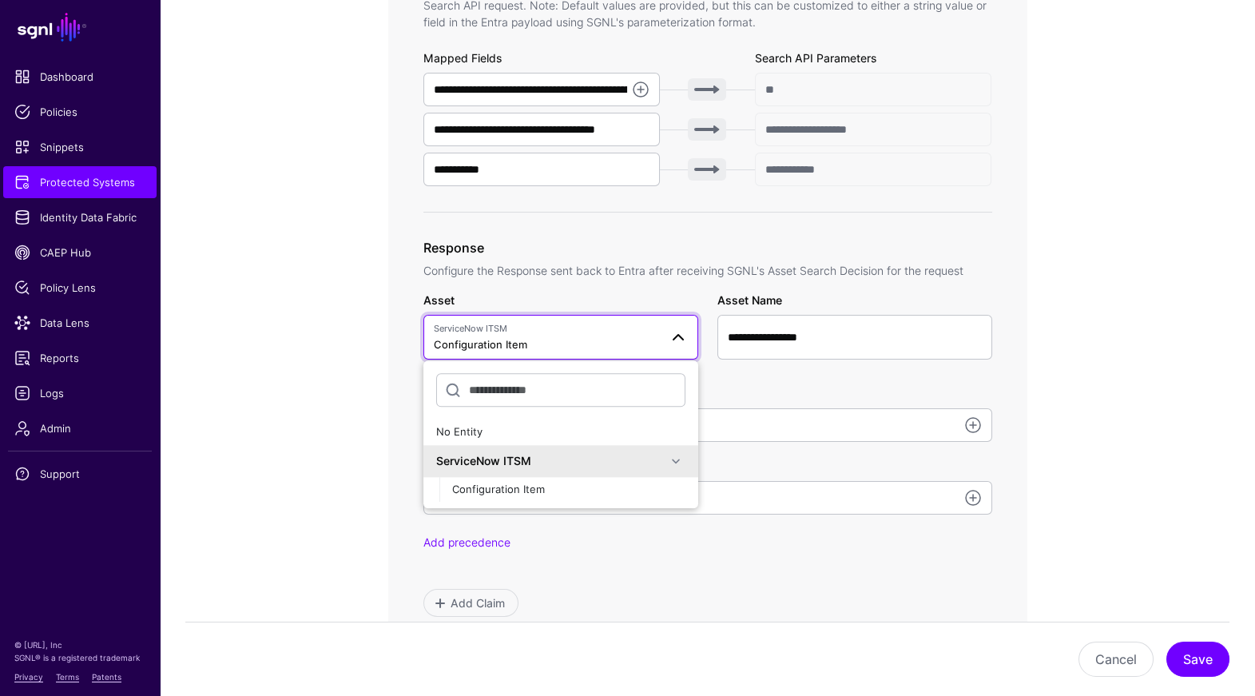
click at [1119, 246] on app-integrations-item-transforms "**********" at bounding box center [708, 361] width 1096 height 1608
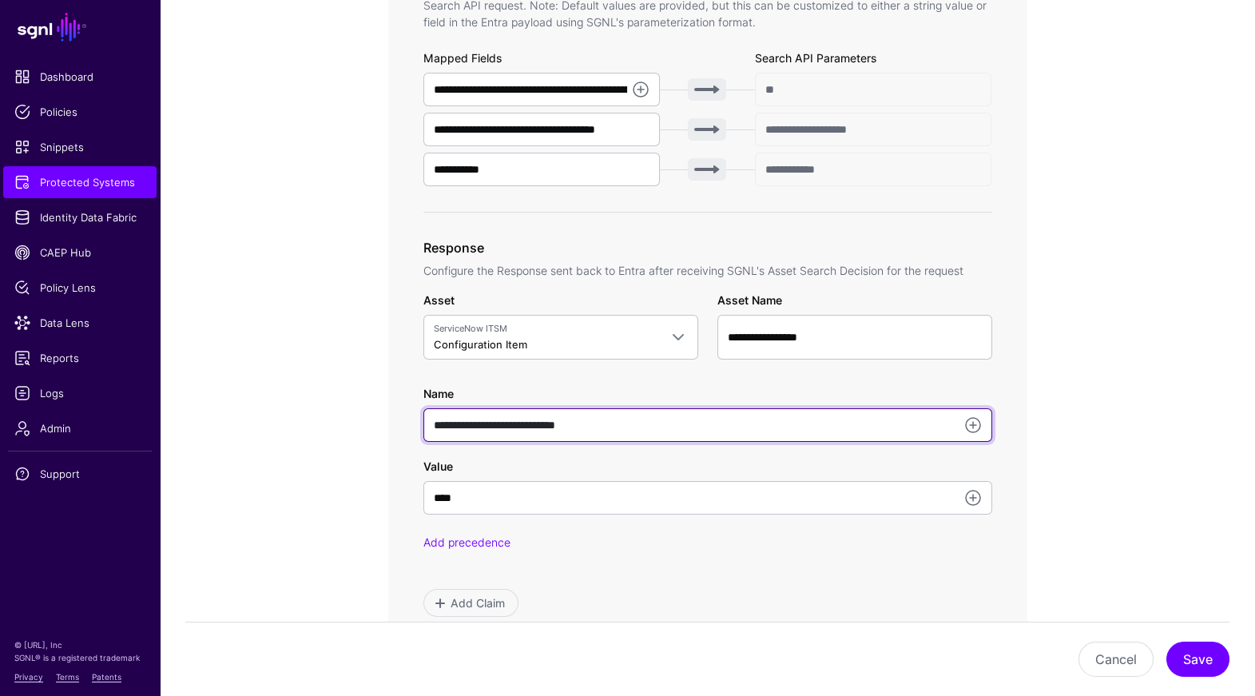
click at [627, 431] on input "**********" at bounding box center [708, 425] width 569 height 34
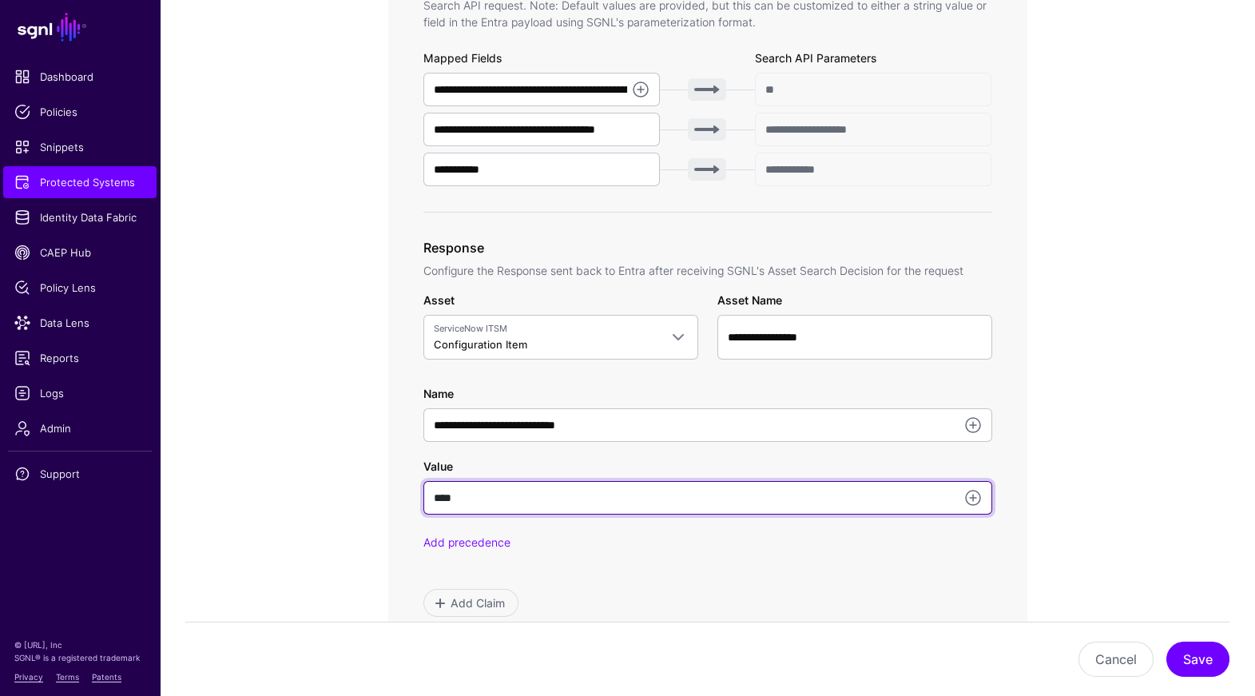
click at [576, 502] on input "****" at bounding box center [708, 498] width 569 height 34
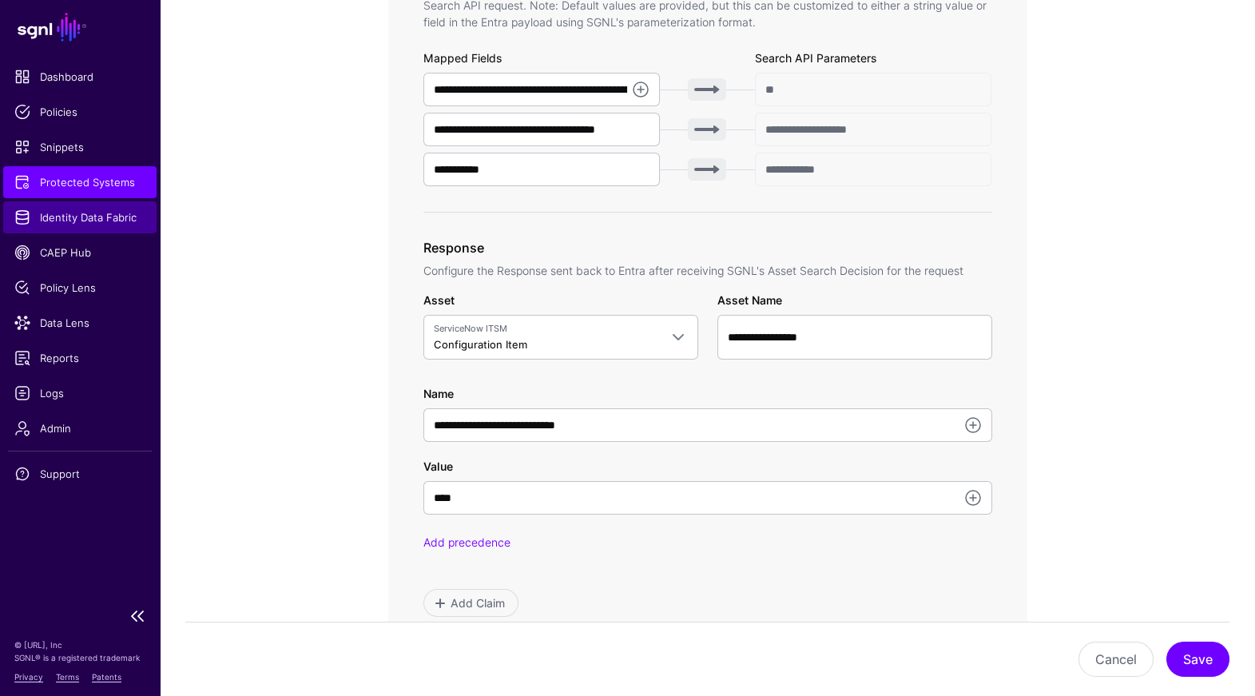
click at [107, 230] on link "Identity Data Fabric" at bounding box center [79, 217] width 153 height 32
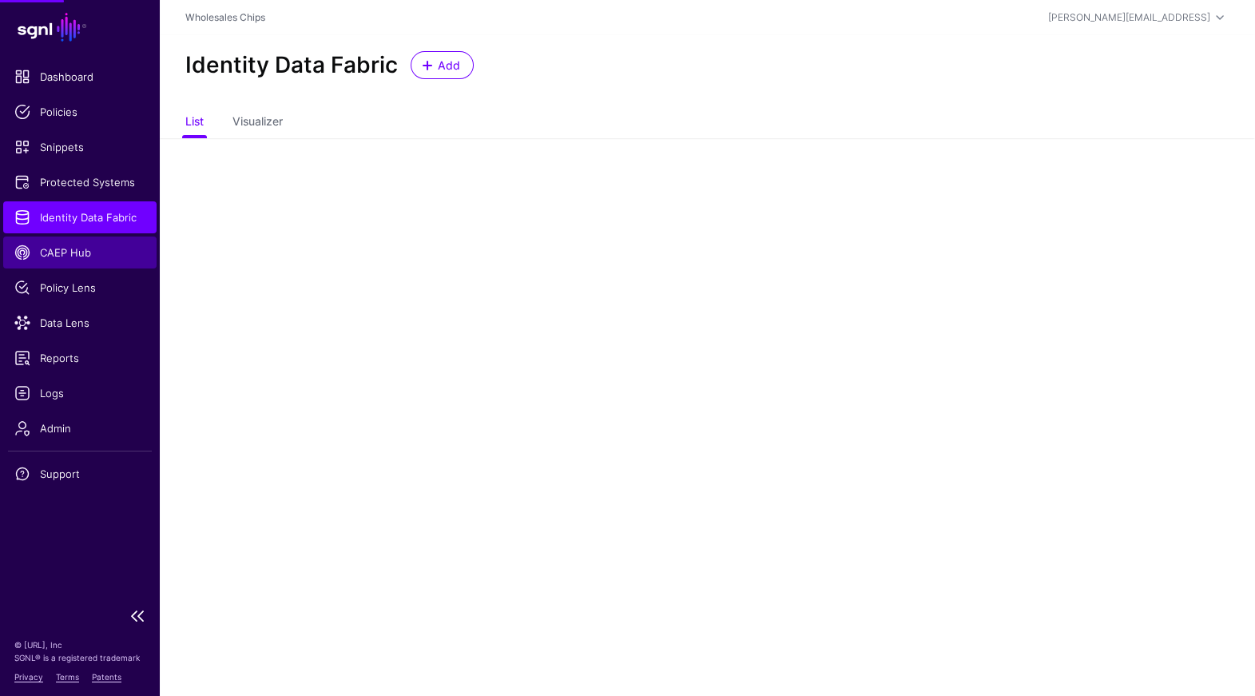
click at [89, 254] on span "CAEP Hub" at bounding box center [79, 253] width 131 height 16
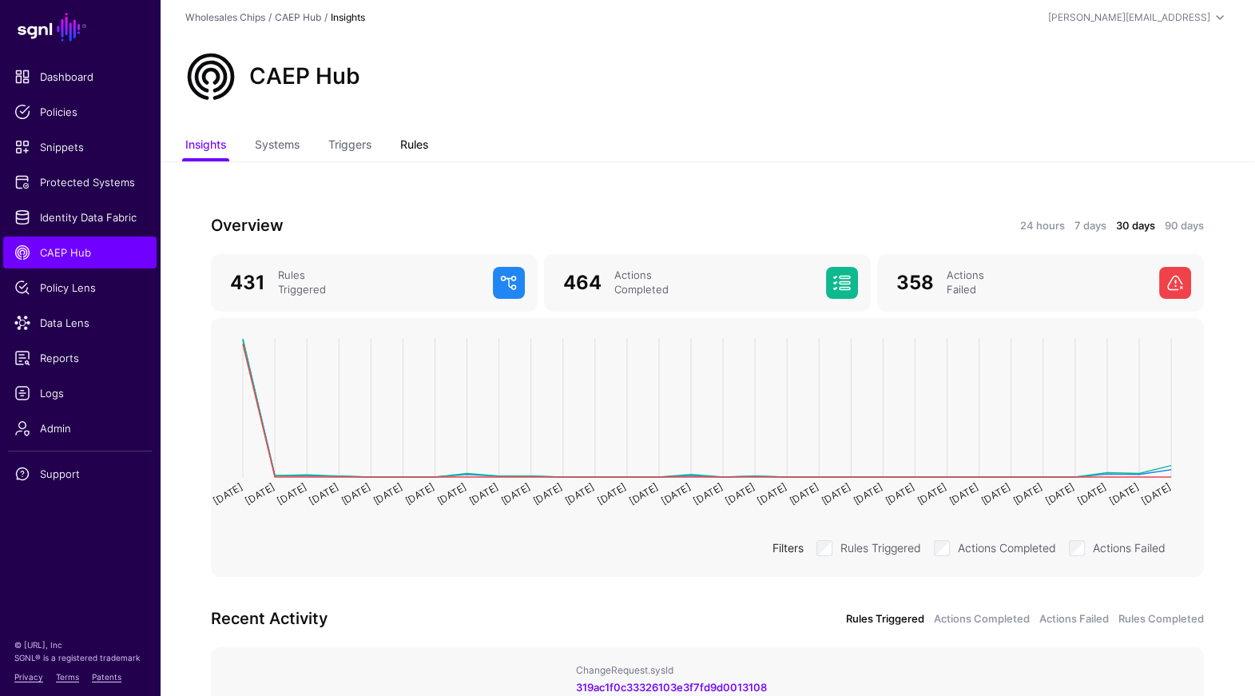
click at [420, 145] on link "Rules" at bounding box center [414, 146] width 28 height 30
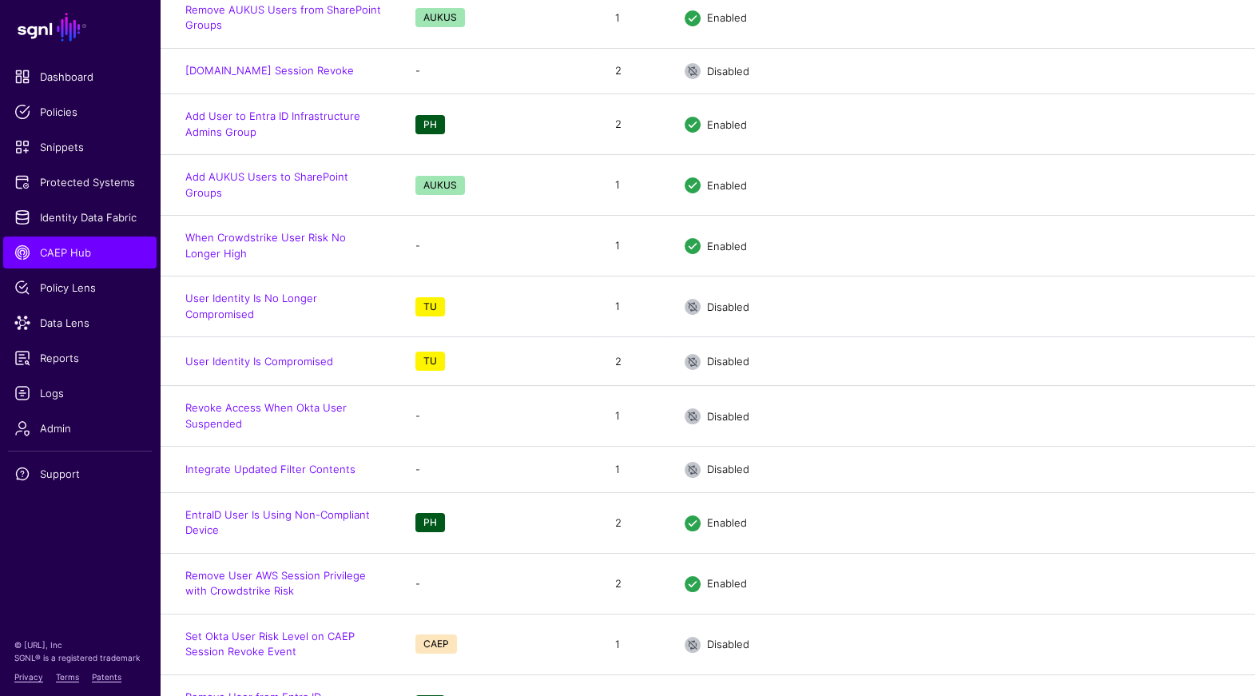
scroll to position [996, 0]
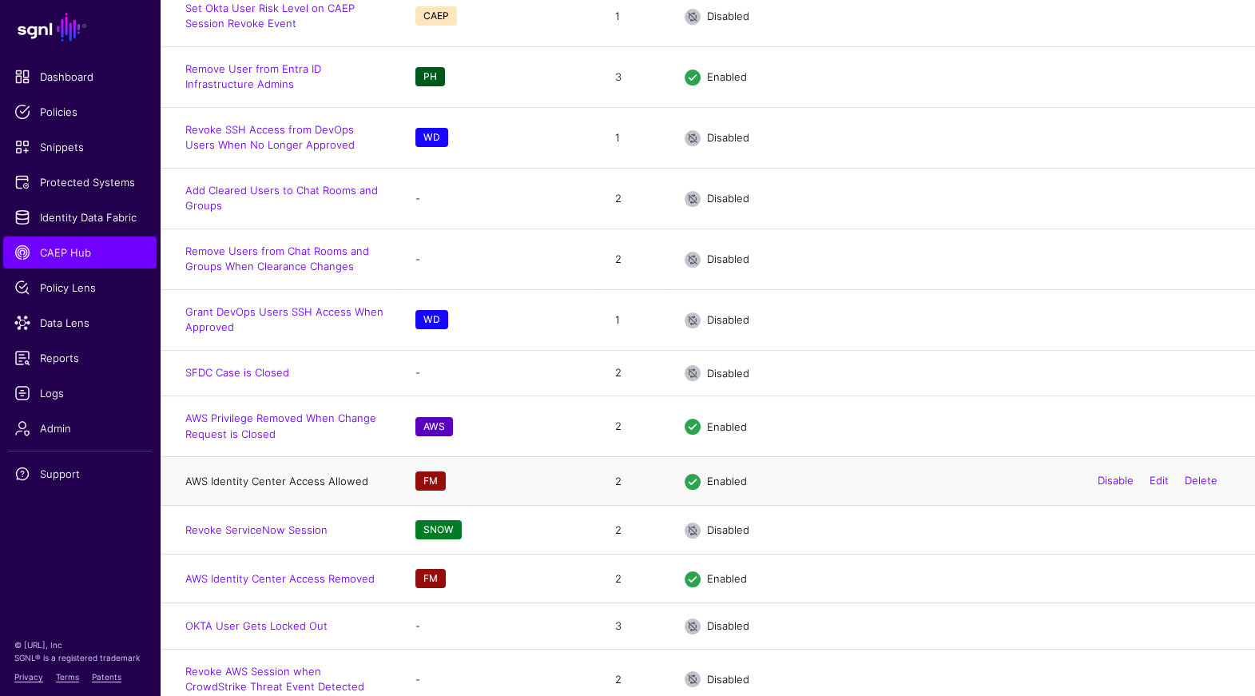
click at [314, 475] on link "AWS Identity Center Access Allowed" at bounding box center [276, 481] width 183 height 13
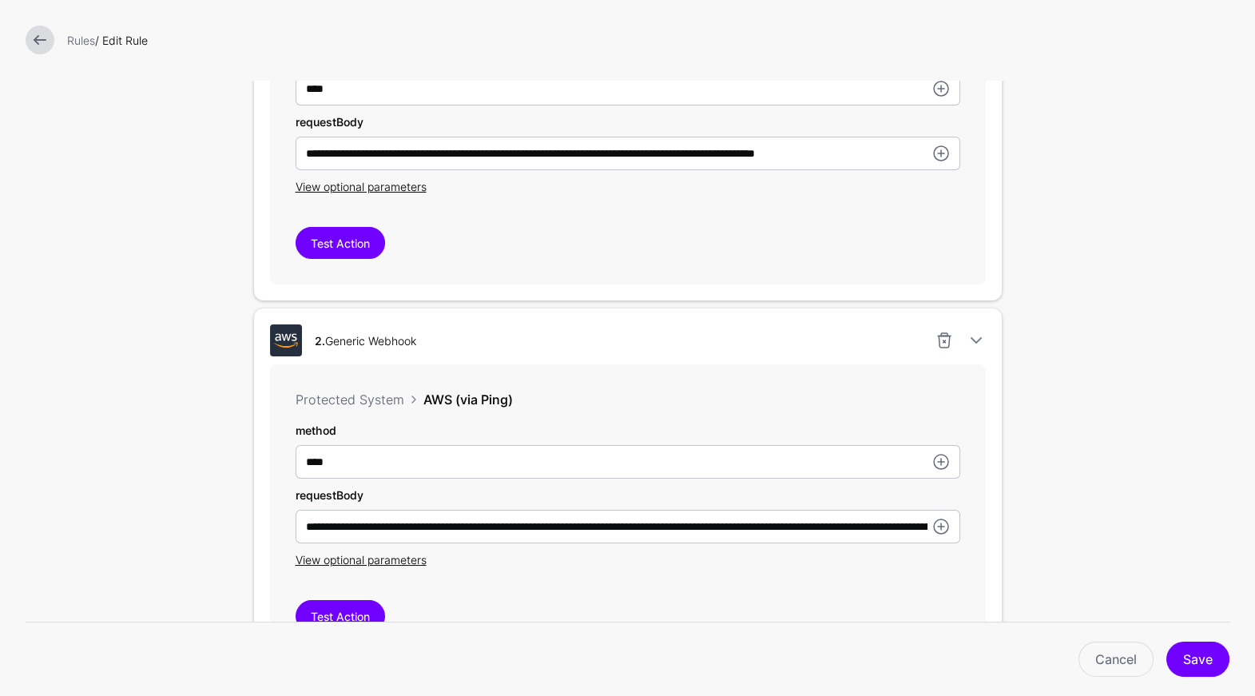
scroll to position [607, 0]
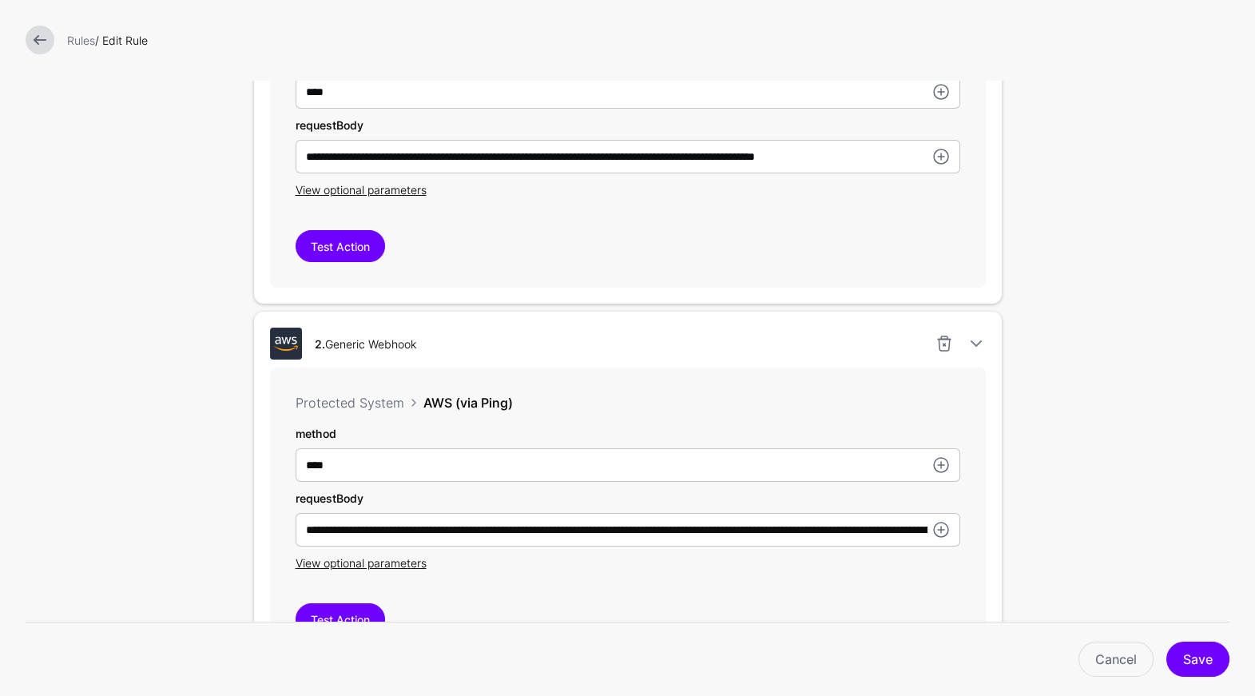
click at [37, 38] on link at bounding box center [40, 40] width 29 height 29
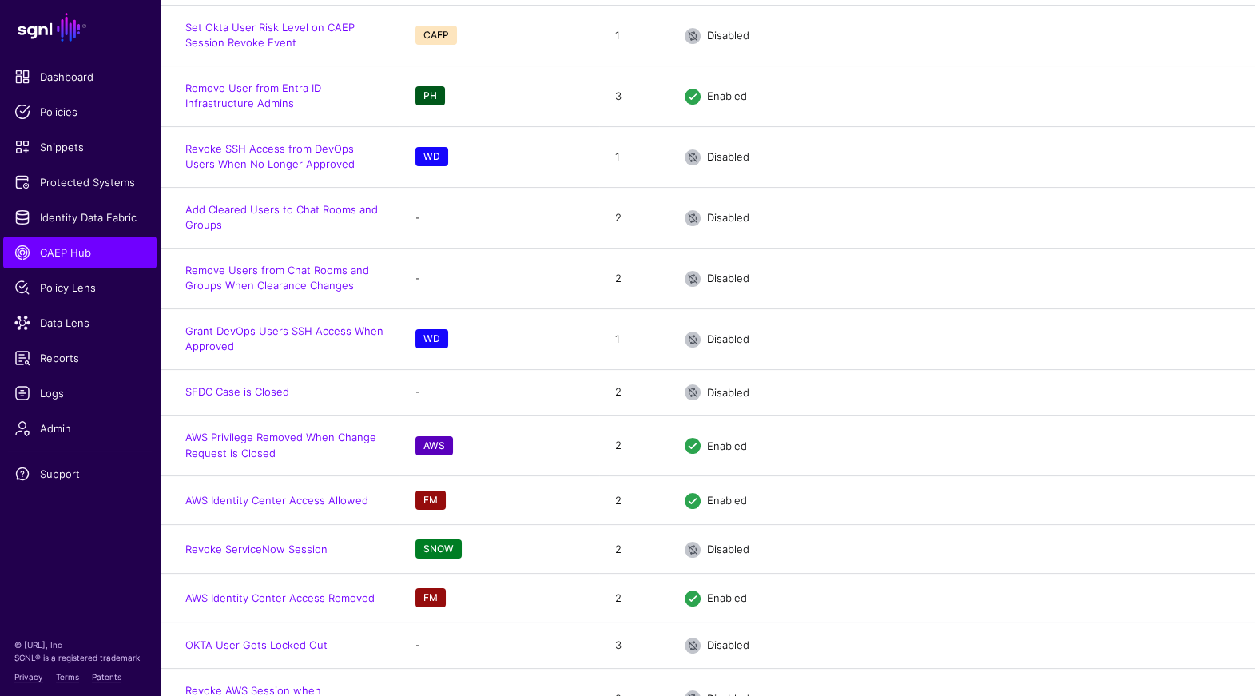
scroll to position [993, 0]
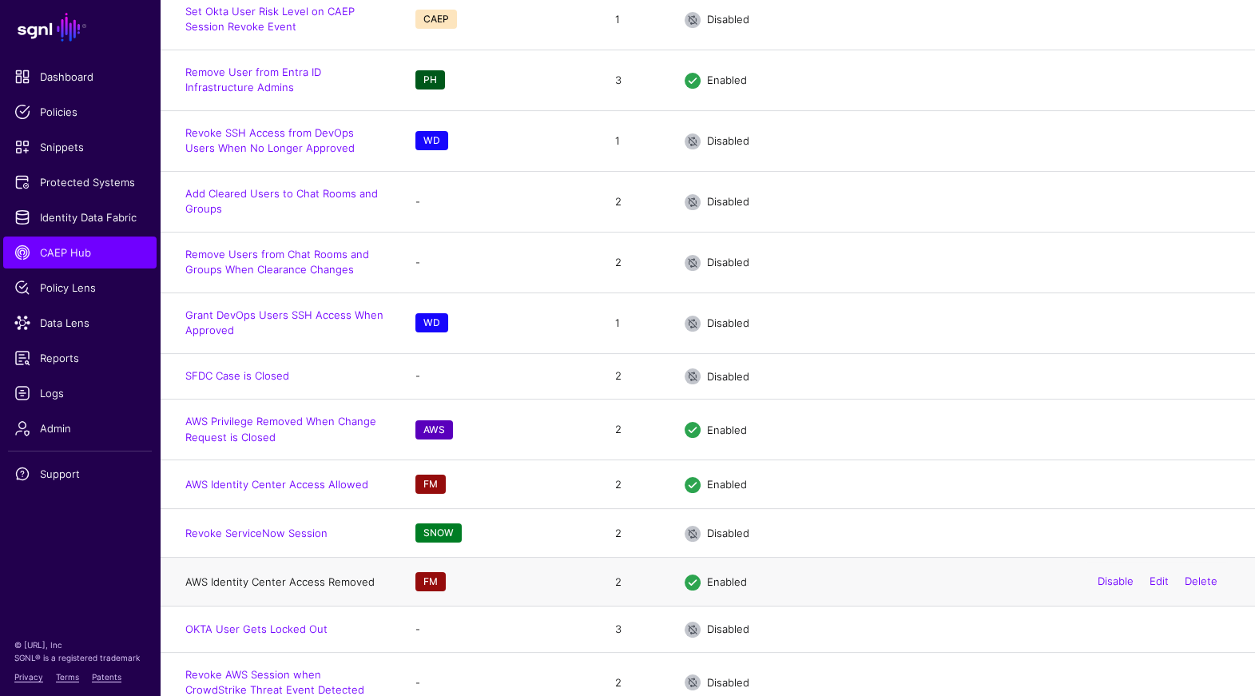
click at [292, 575] on link "AWS Identity Center Access Removed" at bounding box center [279, 581] width 189 height 13
